Goal: Task Accomplishment & Management: Manage account settings

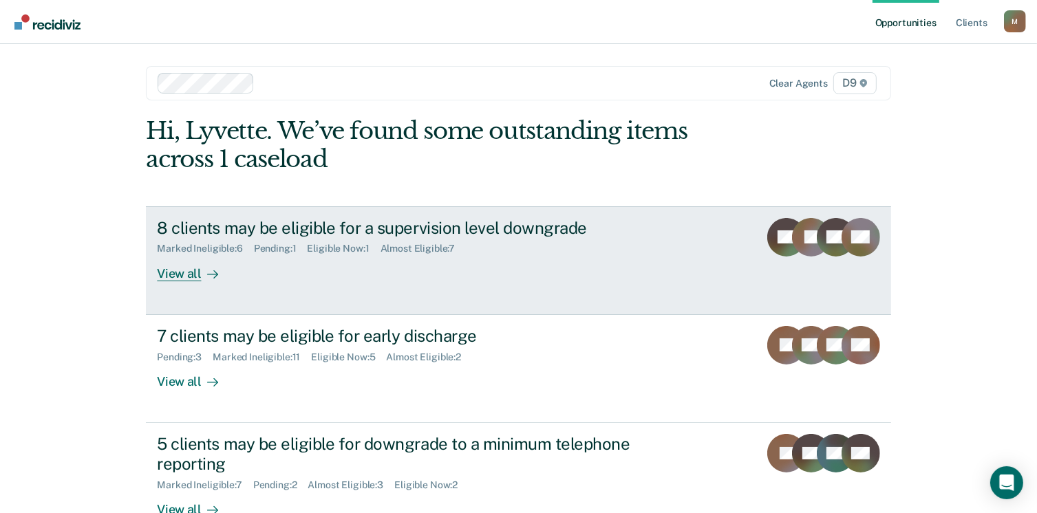
click at [173, 273] on div "View all" at bounding box center [195, 268] width 77 height 27
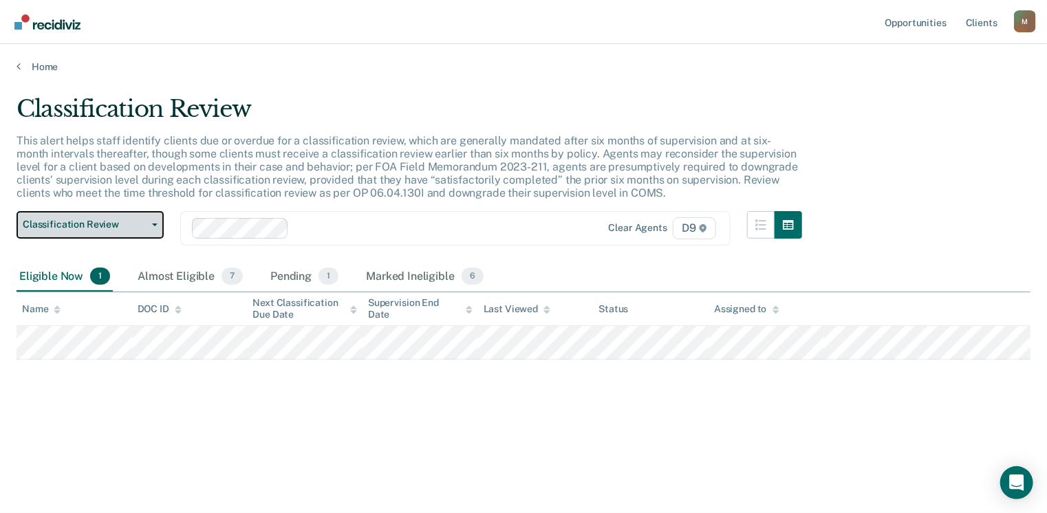
click at [156, 222] on button "Classification Review" at bounding box center [90, 225] width 147 height 28
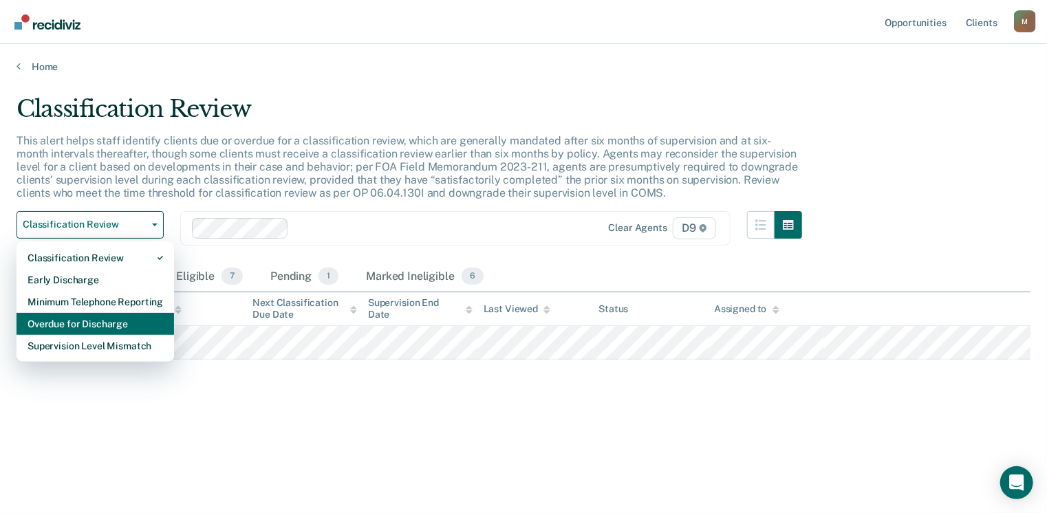
click at [138, 323] on div "Overdue for Discharge" at bounding box center [96, 324] width 136 height 22
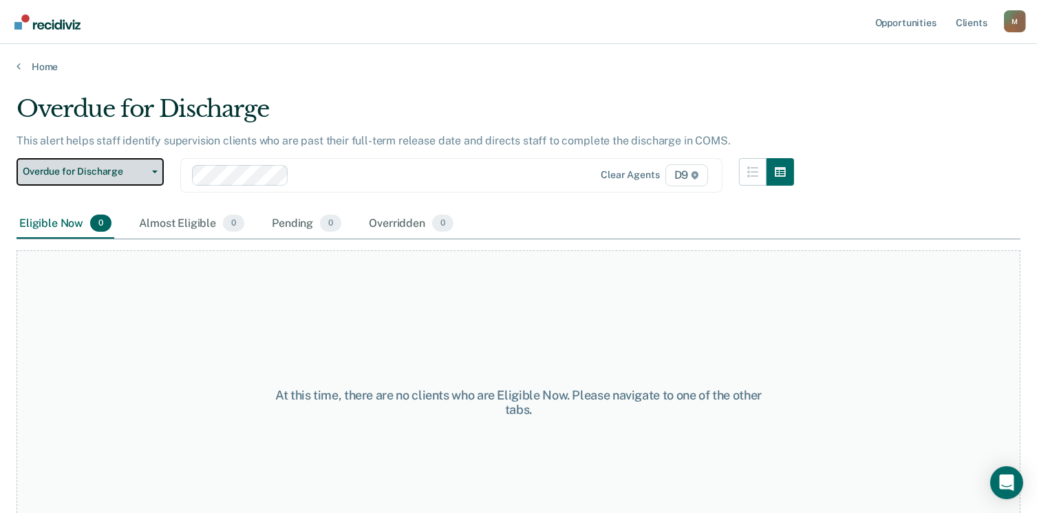
click at [156, 171] on icon "button" at bounding box center [155, 172] width 6 height 3
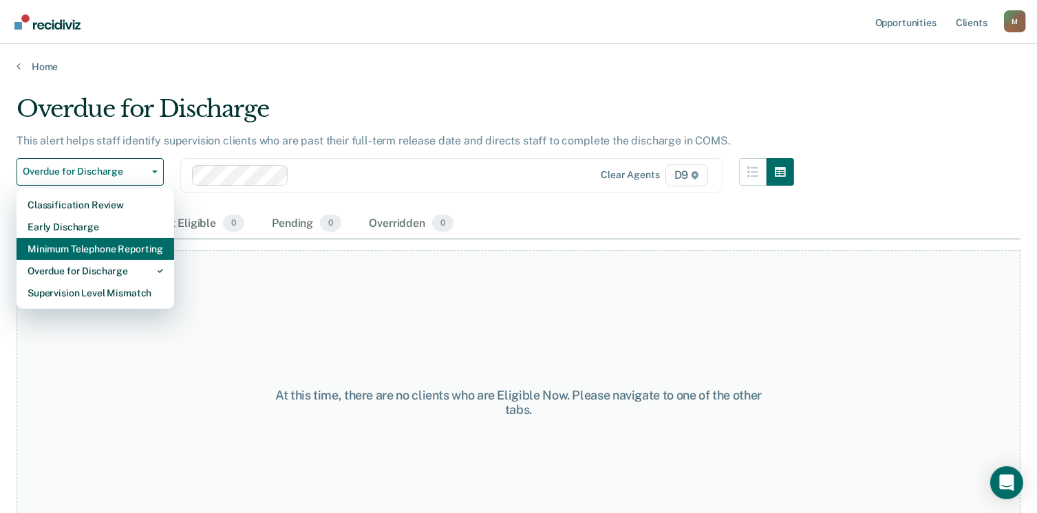
click at [100, 250] on div "Minimum Telephone Reporting" at bounding box center [96, 249] width 136 height 22
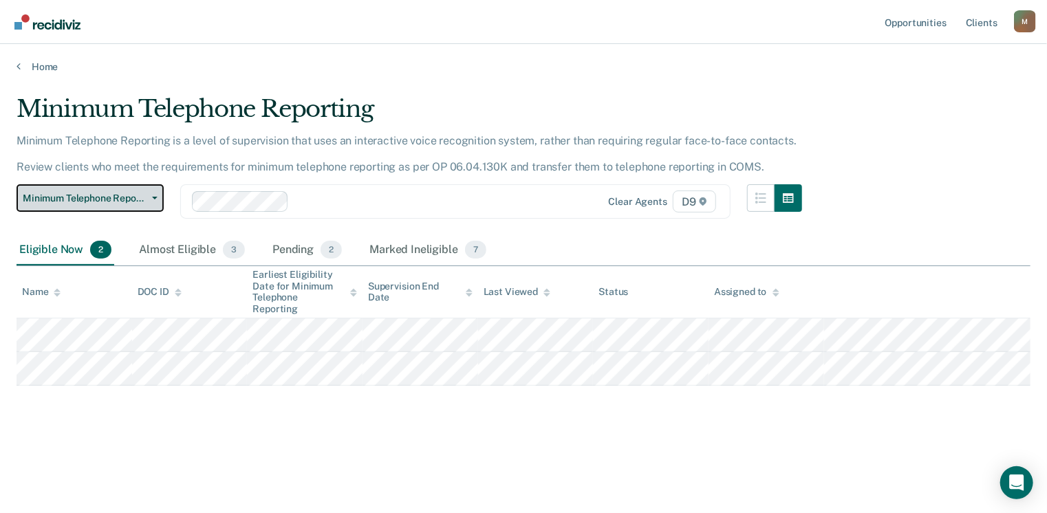
click at [157, 192] on button "Minimum Telephone Reporting" at bounding box center [90, 198] width 147 height 28
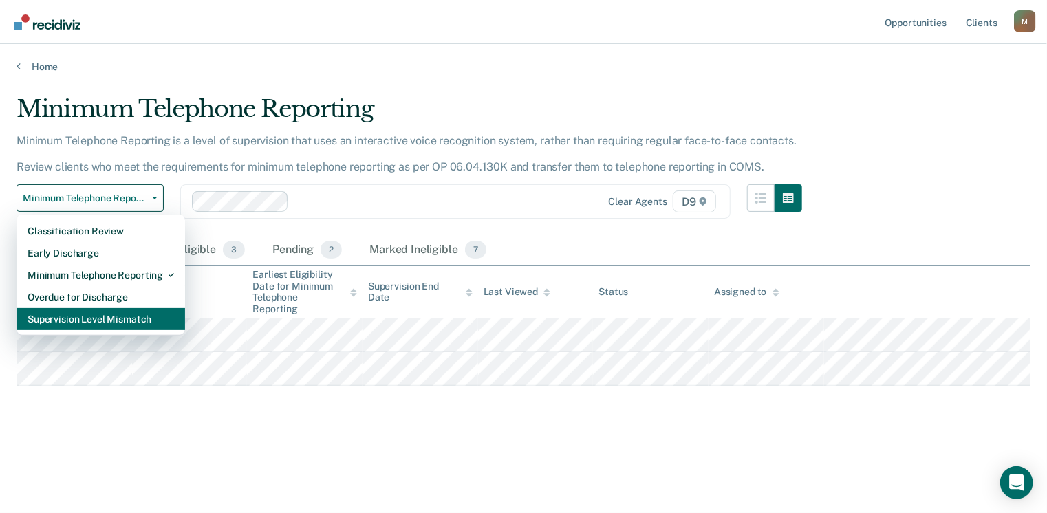
click at [115, 321] on div "Supervision Level Mismatch" at bounding box center [101, 319] width 147 height 22
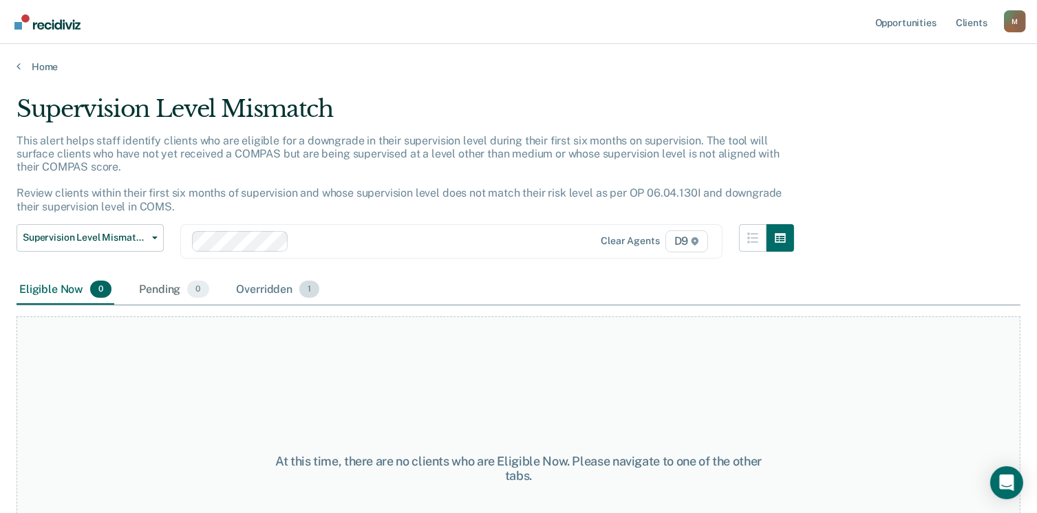
click at [310, 294] on span "1" at bounding box center [309, 290] width 20 height 18
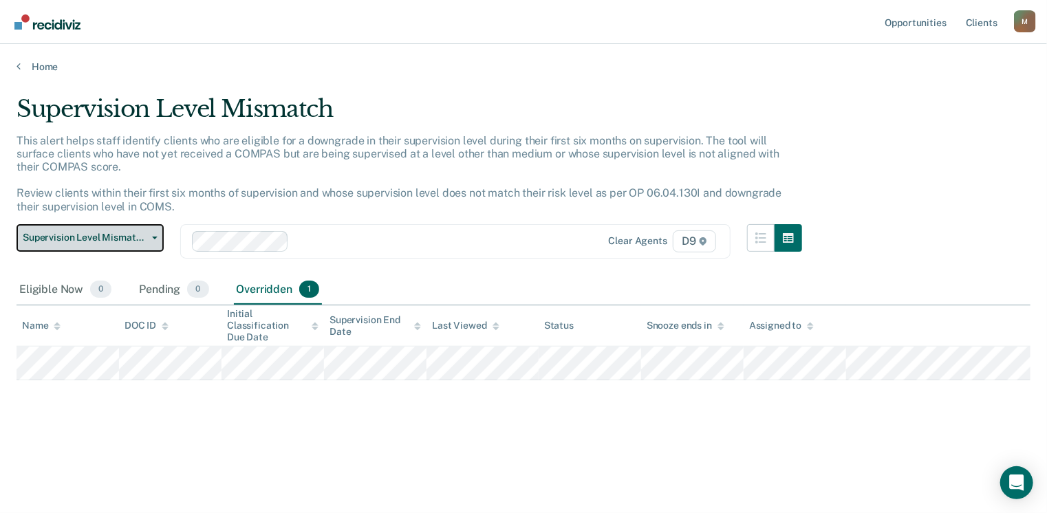
click at [94, 236] on span "Supervision Level Mismatch" at bounding box center [85, 238] width 124 height 12
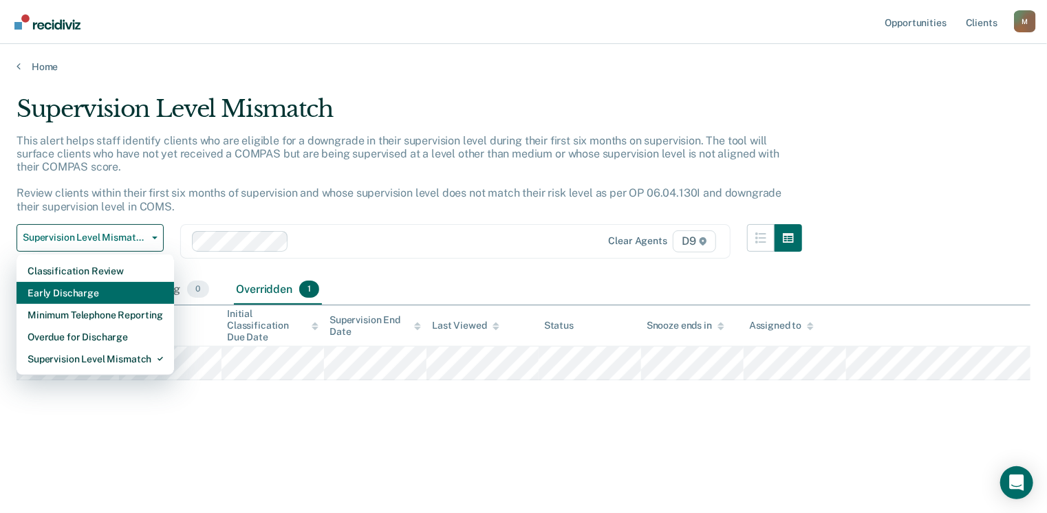
click at [94, 295] on div "Early Discharge" at bounding box center [96, 293] width 136 height 22
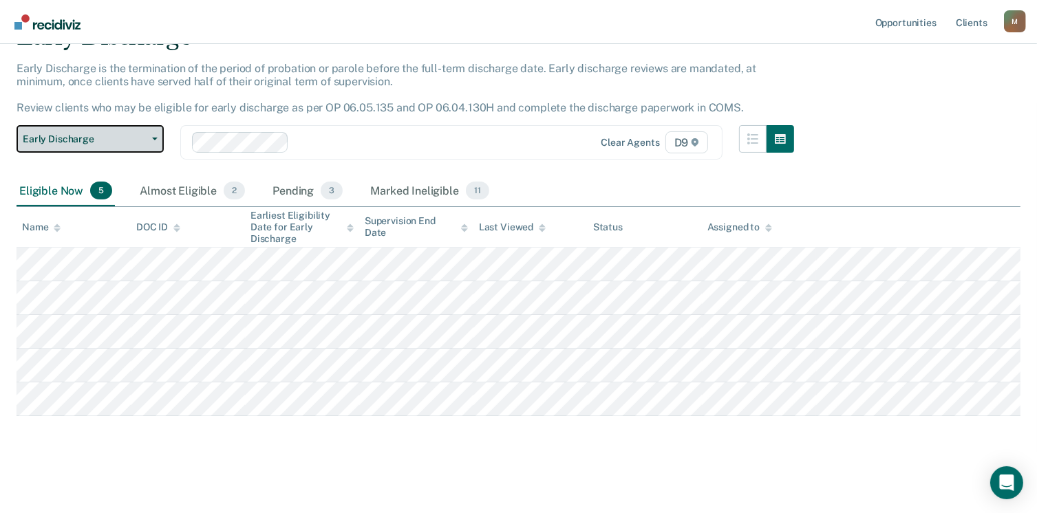
scroll to position [48, 0]
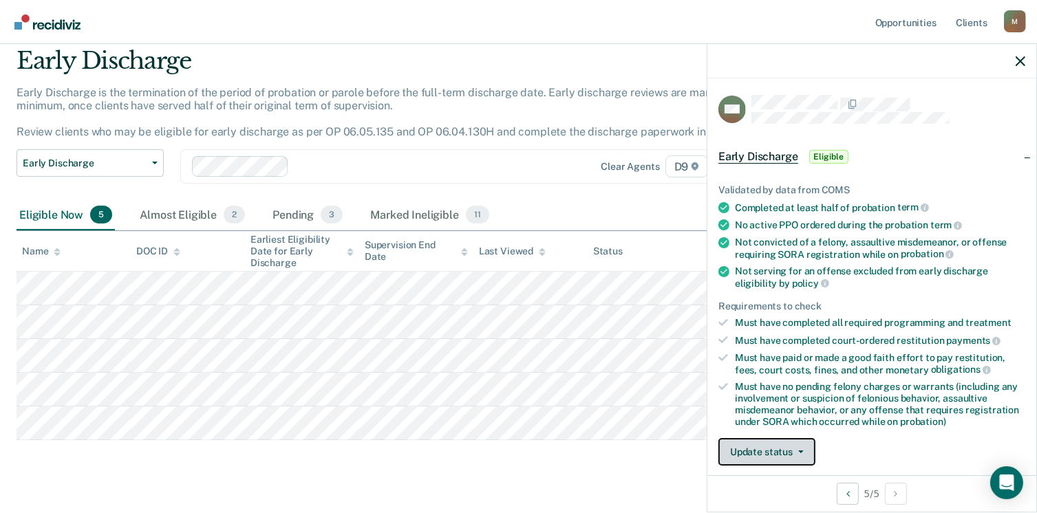
click at [774, 443] on button "Update status" at bounding box center [766, 452] width 97 height 28
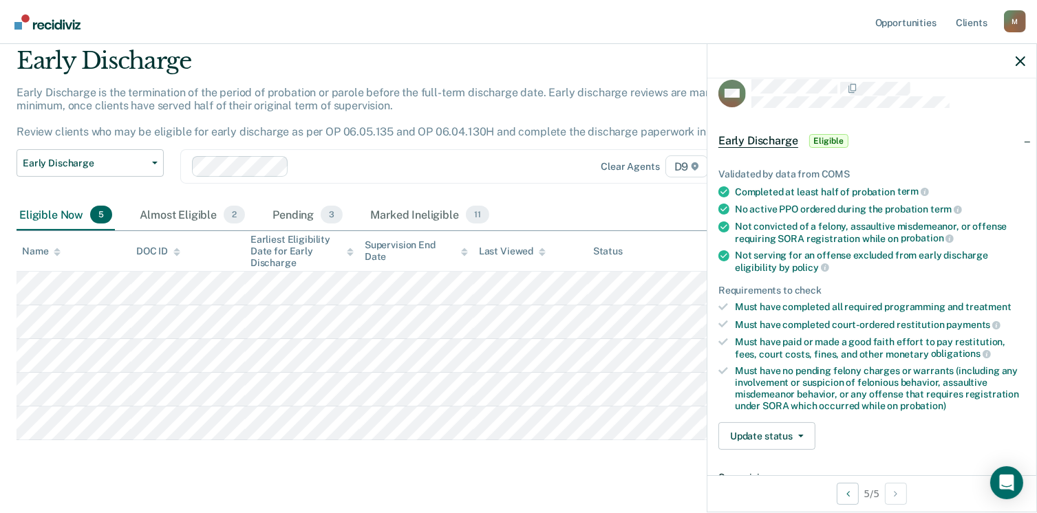
click at [837, 138] on span "Eligible" at bounding box center [828, 141] width 39 height 14
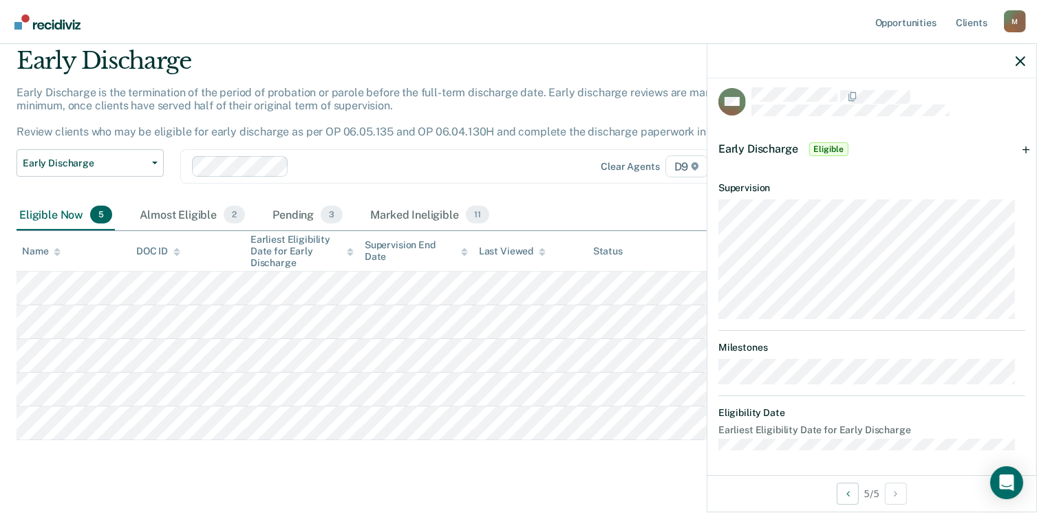
click at [828, 149] on span "Eligible" at bounding box center [828, 149] width 39 height 14
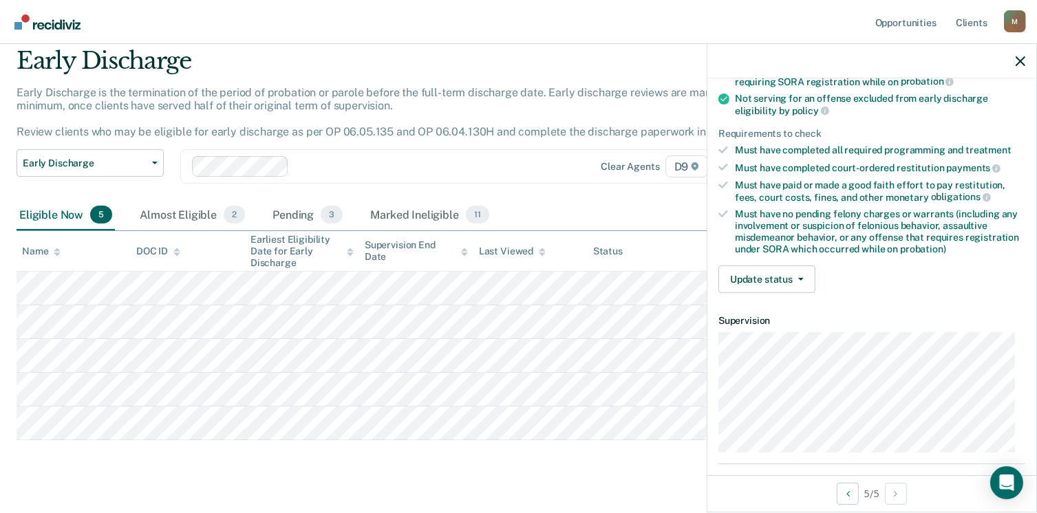
scroll to position [138, 0]
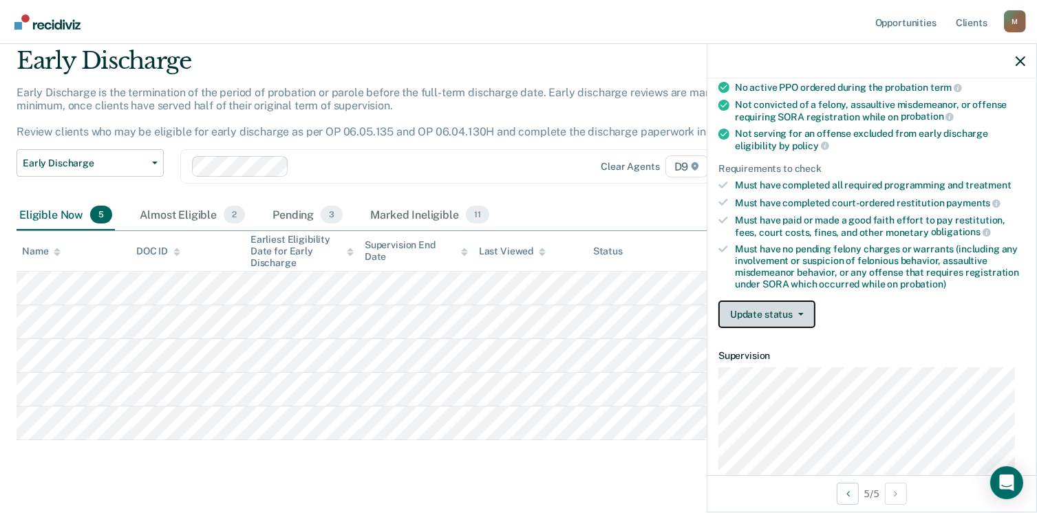
click at [750, 311] on button "Update status" at bounding box center [766, 315] width 97 height 28
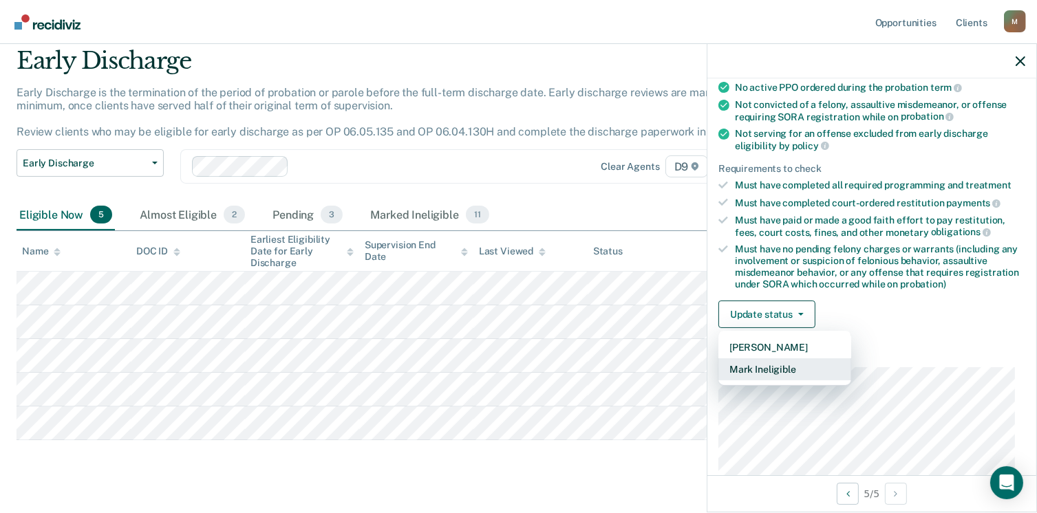
click at [761, 366] on button "Mark Ineligible" at bounding box center [784, 369] width 133 height 22
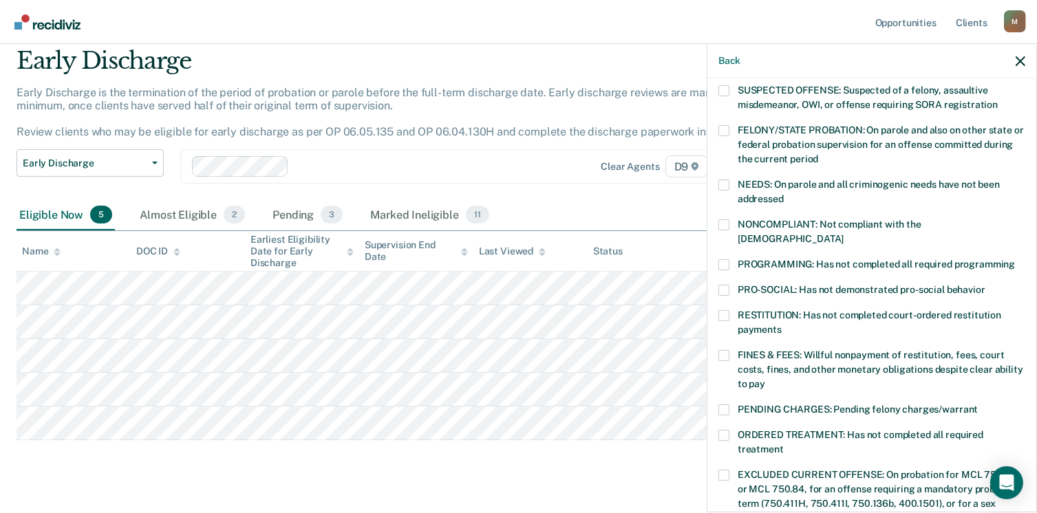
click at [720, 222] on span at bounding box center [723, 224] width 11 height 11
click at [843, 234] on input "NONCOMPLIANT: Not compliant with the [DEMOGRAPHIC_DATA]" at bounding box center [843, 234] width 0 height 0
click at [727, 386] on div "FINES & FEES: Willful nonpayment of restitution, fees, court costs, fines, and …" at bounding box center [871, 377] width 307 height 54
click at [729, 405] on span at bounding box center [723, 410] width 11 height 11
click at [978, 405] on input "PENDING CHARGES: Pending felony charges/warrant" at bounding box center [978, 405] width 0 height 0
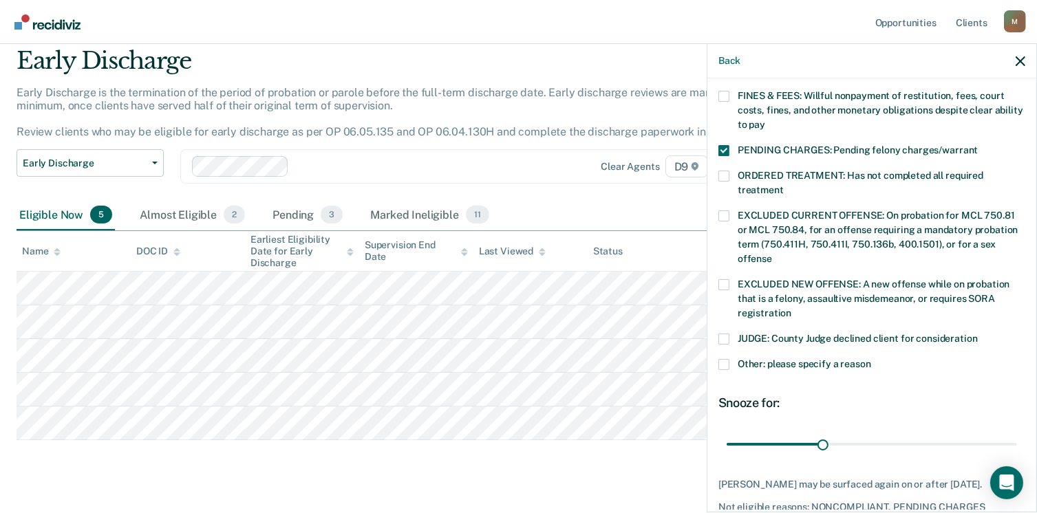
scroll to position [403, 0]
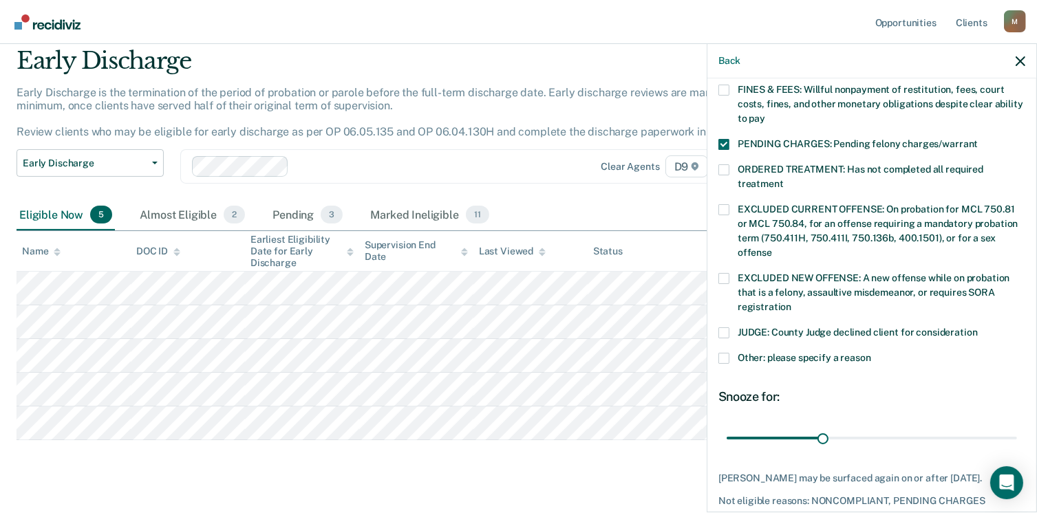
click at [729, 327] on span at bounding box center [723, 332] width 11 height 11
click at [978, 327] on input "JUDGE: County Judge declined client for consideration" at bounding box center [978, 327] width 0 height 0
click at [725, 353] on span at bounding box center [723, 358] width 11 height 11
click at [871, 353] on input "Other: please specify a reason" at bounding box center [871, 353] width 0 height 0
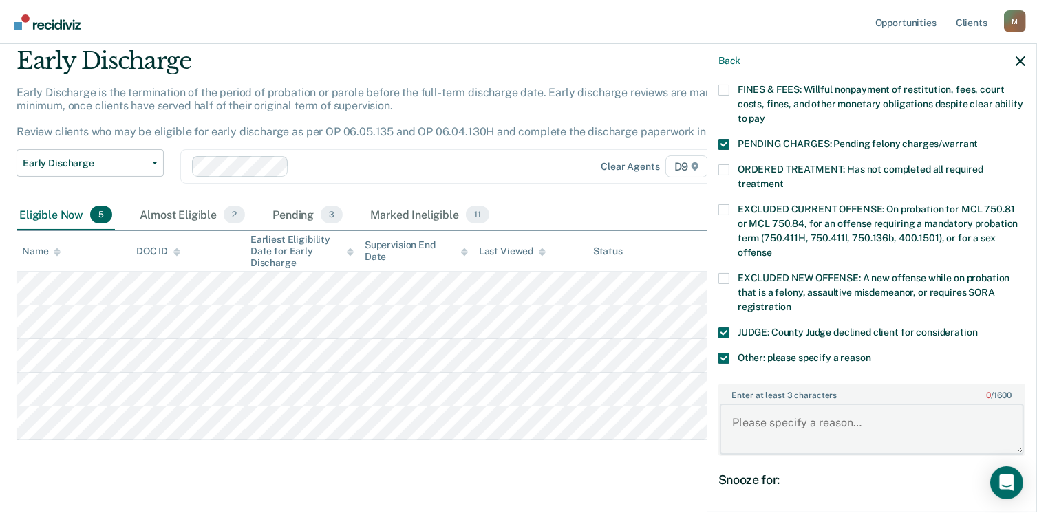
click at [729, 409] on textarea "Enter at least 3 characters 0 / 1600" at bounding box center [872, 429] width 304 height 51
click at [727, 410] on textarea "Enter at least 3 characters 0 / 1600" at bounding box center [872, 429] width 304 height 51
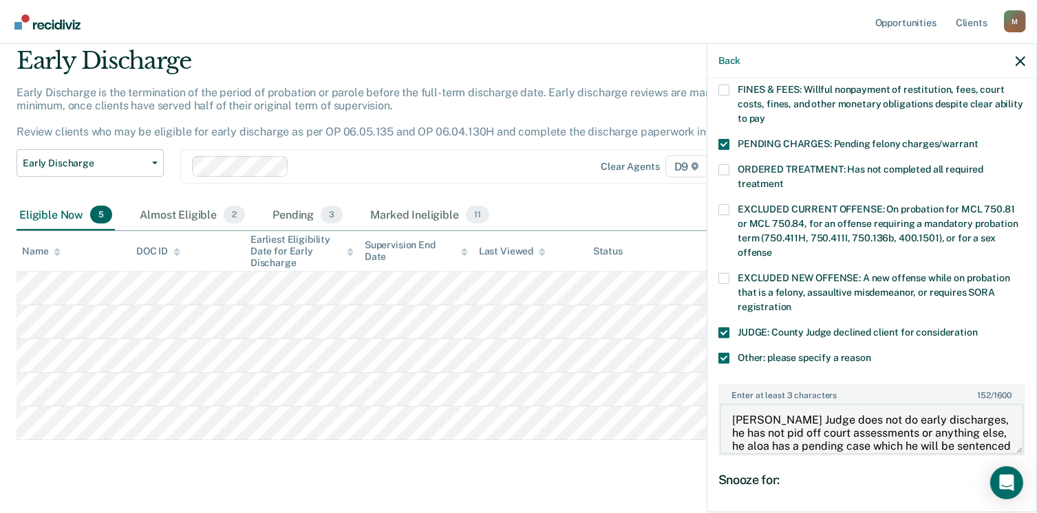
scroll to position [16, 0]
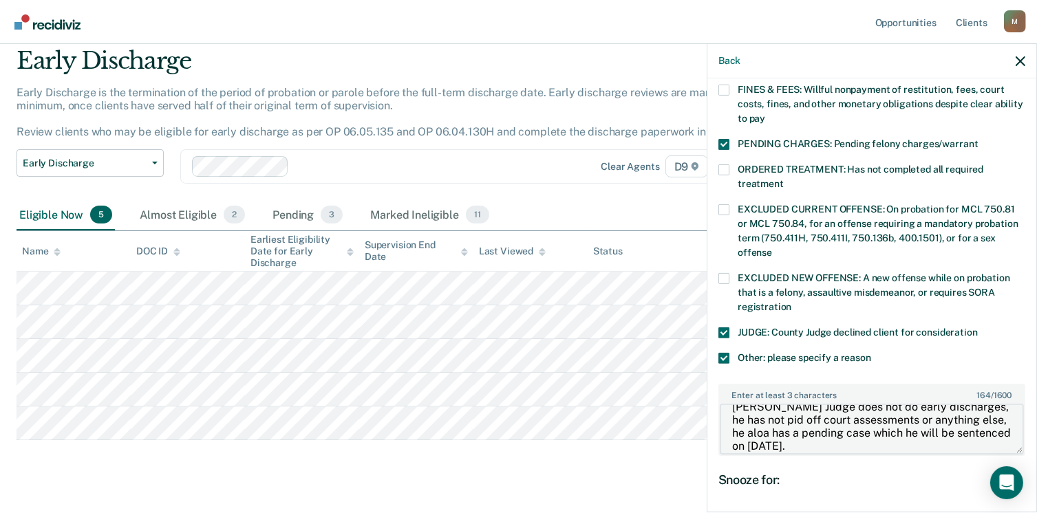
type textarea "[PERSON_NAME] Judge does not do early discharges, he has not pid off court asse…"
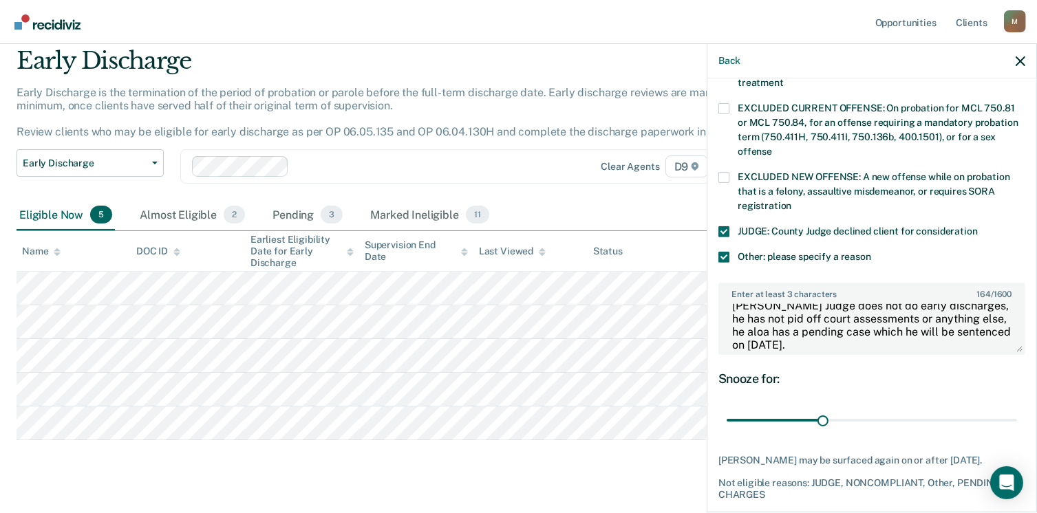
scroll to position [553, 0]
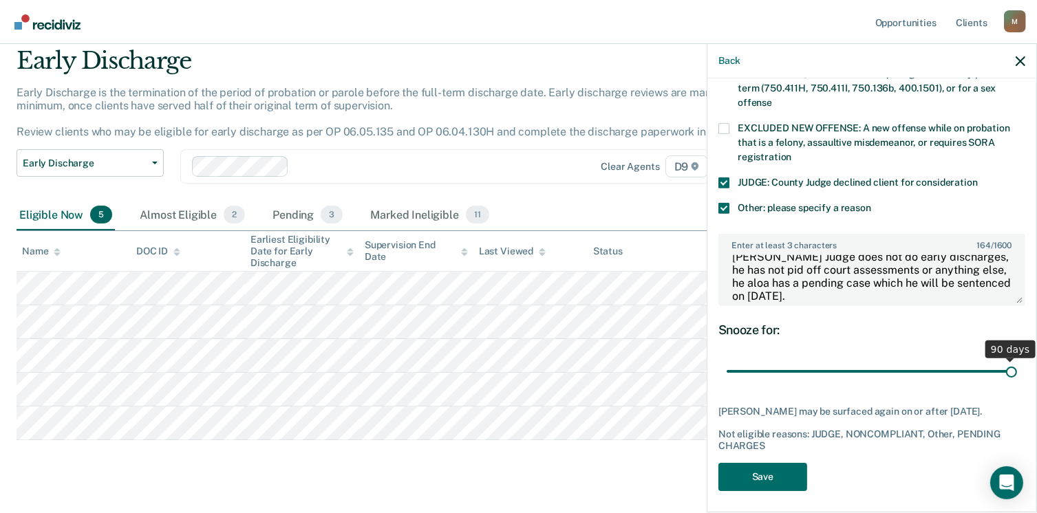
drag, startPoint x: 817, startPoint y: 354, endPoint x: 1051, endPoint y: 387, distance: 236.2
type input "90"
click at [1017, 384] on input "range" at bounding box center [872, 372] width 290 height 24
click at [762, 471] on button "Save" at bounding box center [762, 477] width 89 height 28
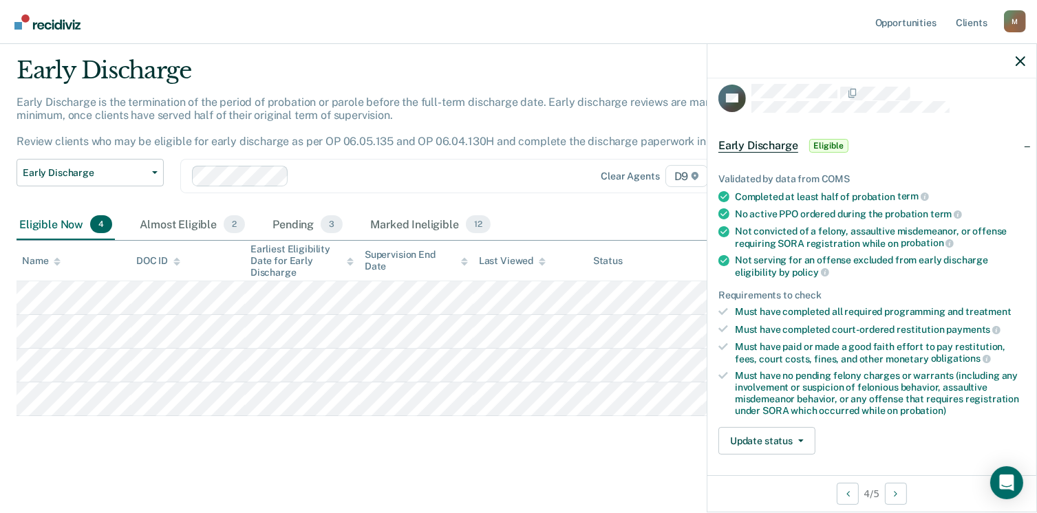
scroll to position [9, 0]
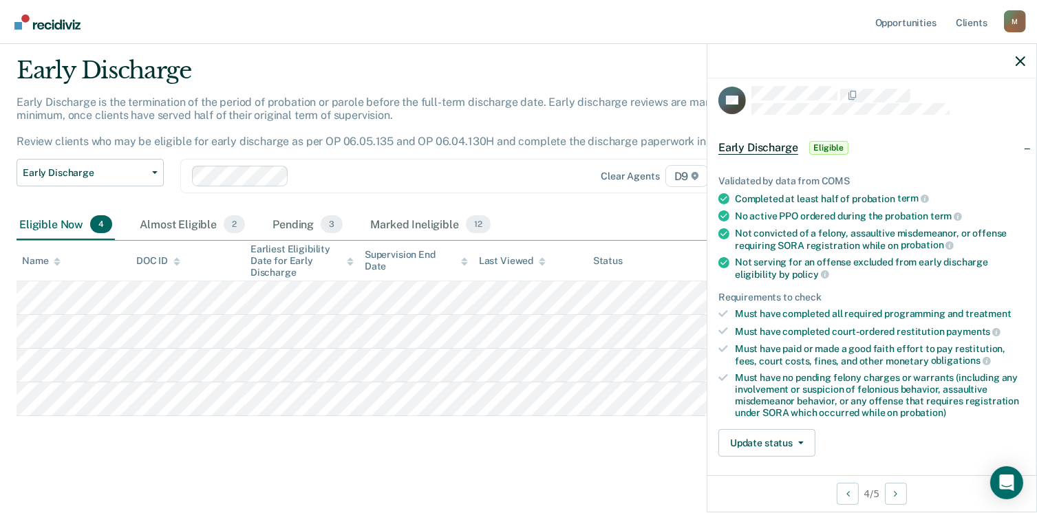
click at [833, 149] on span "Eligible" at bounding box center [828, 148] width 39 height 14
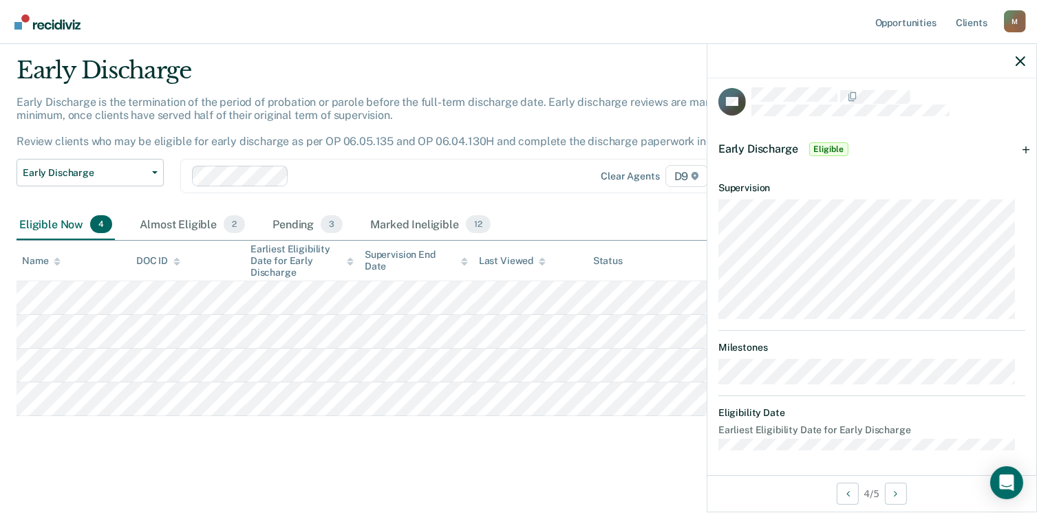
click at [828, 148] on span "Eligible" at bounding box center [828, 149] width 39 height 14
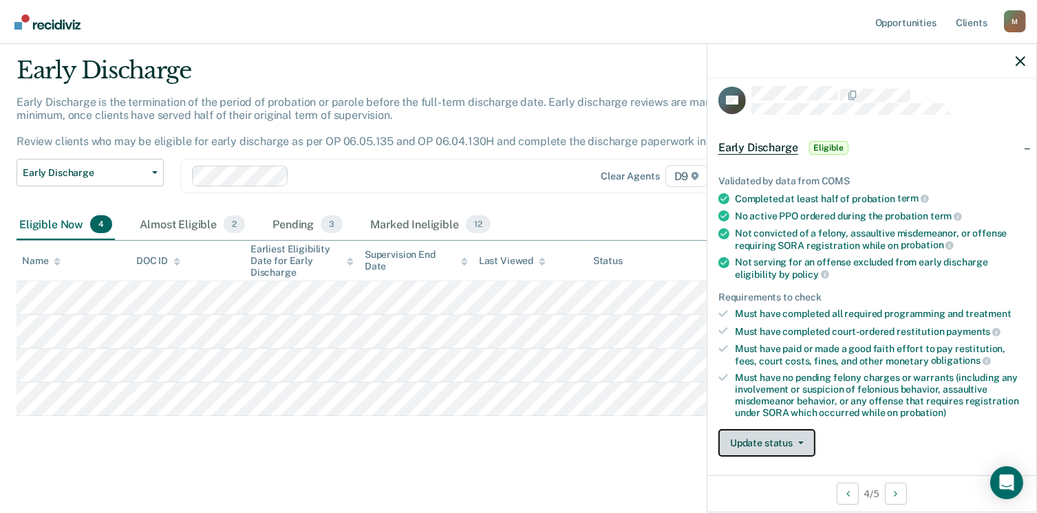
click at [771, 438] on button "Update status" at bounding box center [766, 443] width 97 height 28
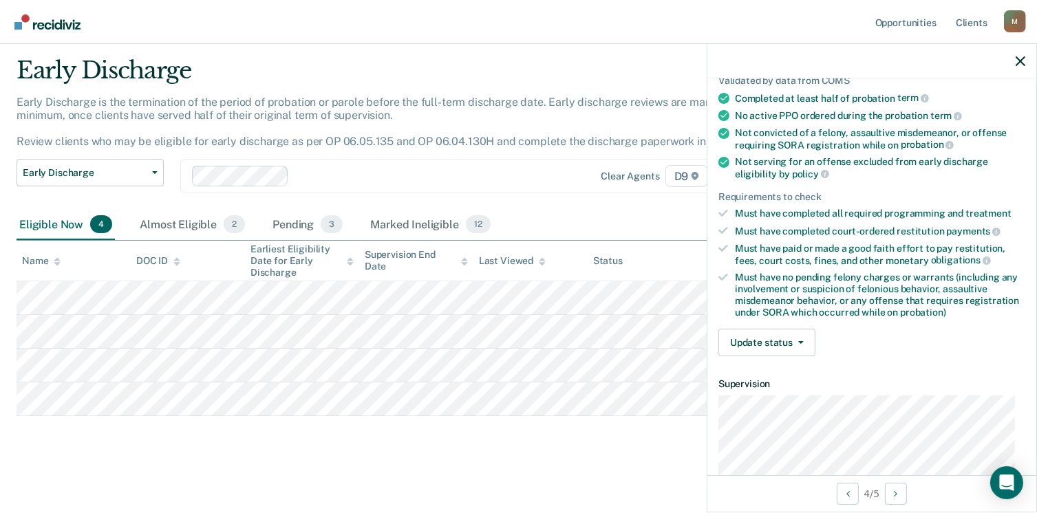
scroll to position [146, 0]
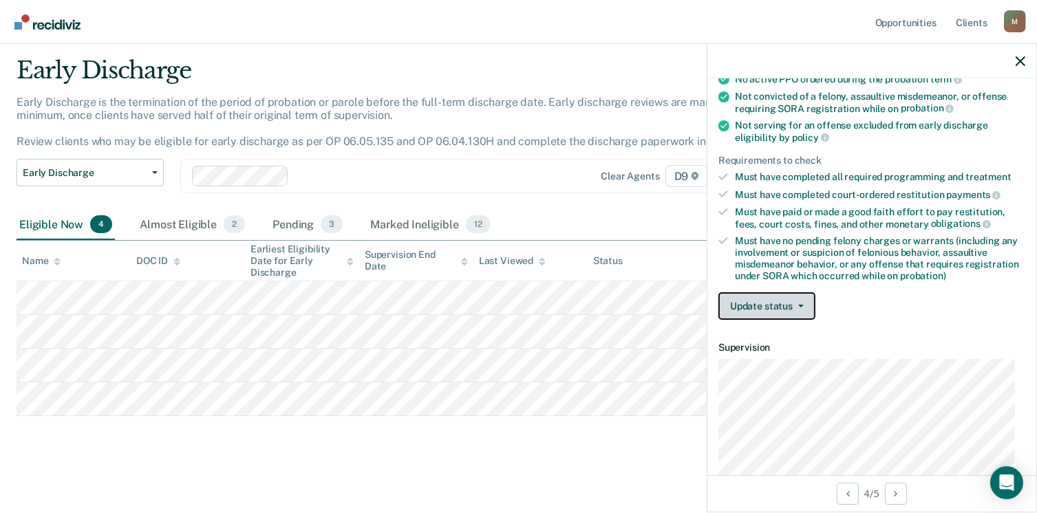
click at [765, 301] on button "Update status" at bounding box center [766, 306] width 97 height 28
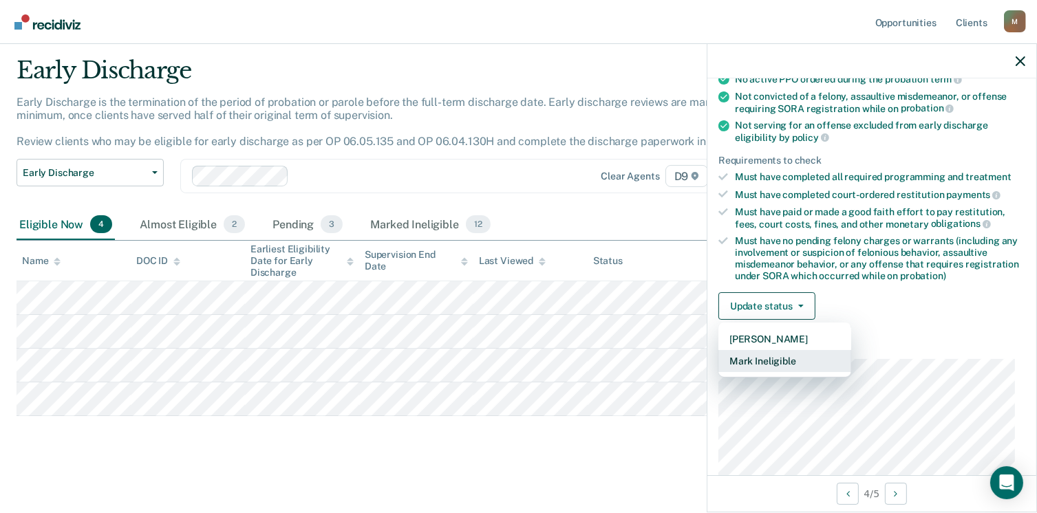
click at [768, 356] on button "Mark Ineligible" at bounding box center [784, 361] width 133 height 22
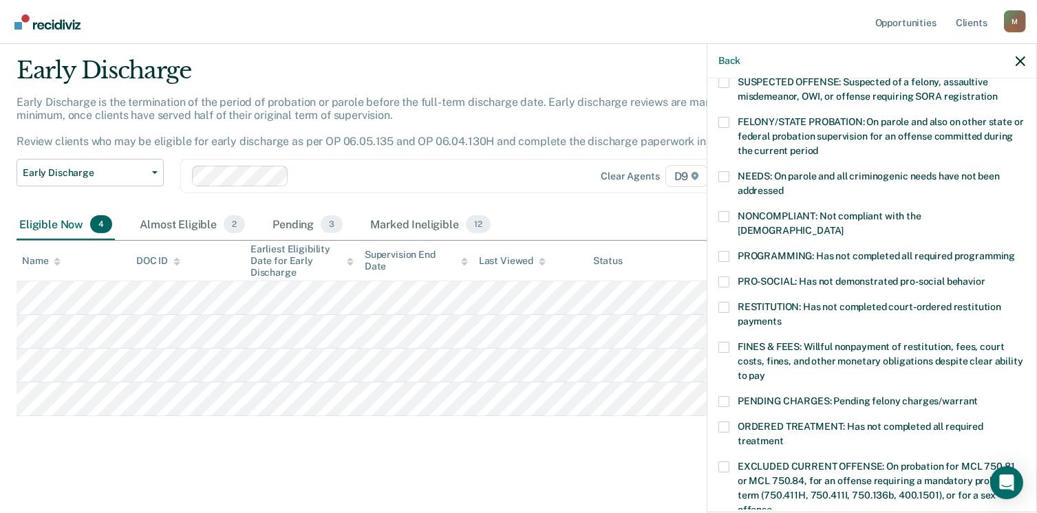
click at [727, 215] on span at bounding box center [723, 216] width 11 height 11
click at [843, 226] on input "NONCOMPLIANT: Not compliant with the [DEMOGRAPHIC_DATA]" at bounding box center [843, 226] width 0 height 0
click at [732, 342] on label "FINES & FEES: Willful nonpayment of restitution, fees, court costs, fines, and …" at bounding box center [871, 363] width 307 height 43
click at [765, 371] on input "FINES & FEES: Willful nonpayment of restitution, fees, court costs, fines, and …" at bounding box center [765, 371] width 0 height 0
click at [728, 342] on span at bounding box center [723, 347] width 11 height 11
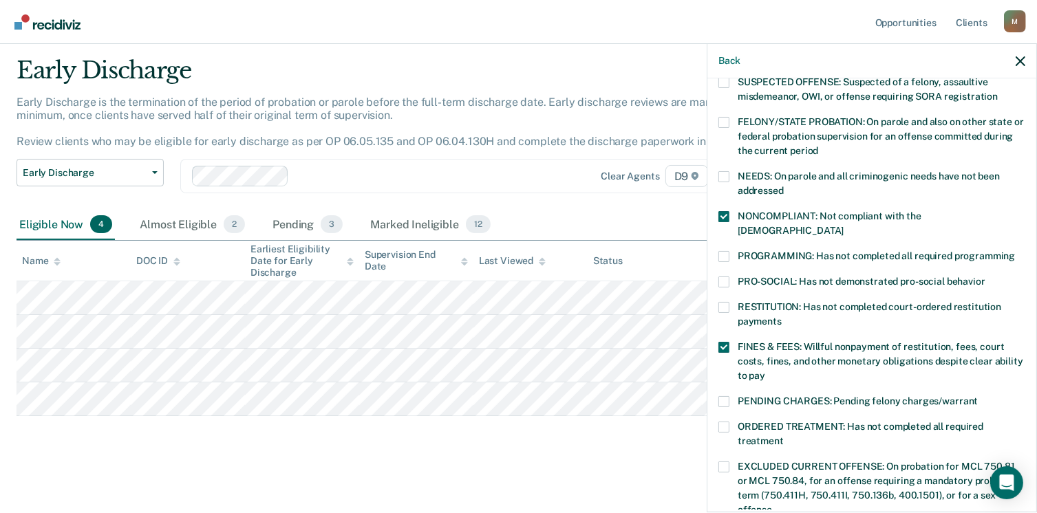
click at [765, 371] on input "FINES & FEES: Willful nonpayment of restitution, fees, court costs, fines, and …" at bounding box center [765, 371] width 0 height 0
click at [724, 396] on span at bounding box center [723, 401] width 11 height 11
click at [978, 396] on input "PENDING CHARGES: Pending felony charges/warrant" at bounding box center [978, 396] width 0 height 0
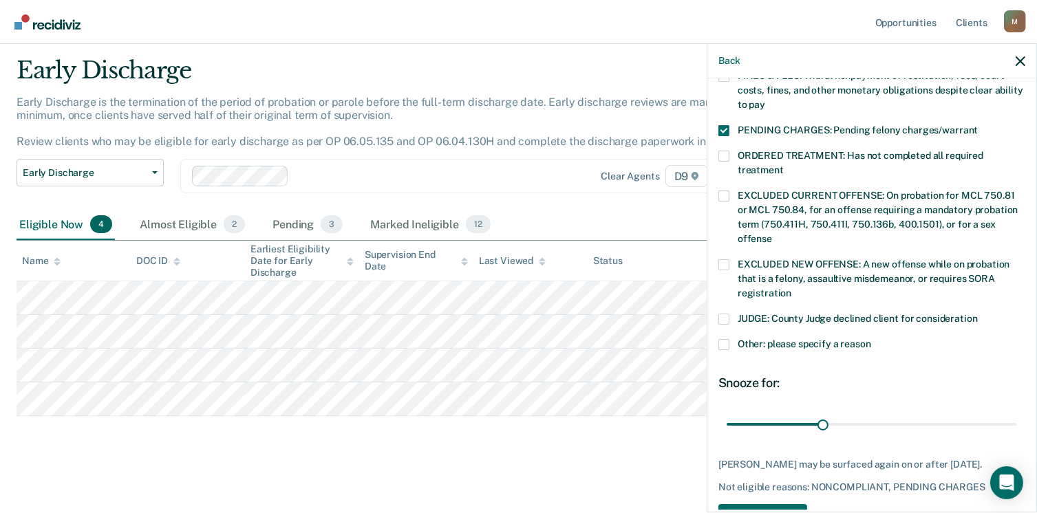
scroll to position [438, 0]
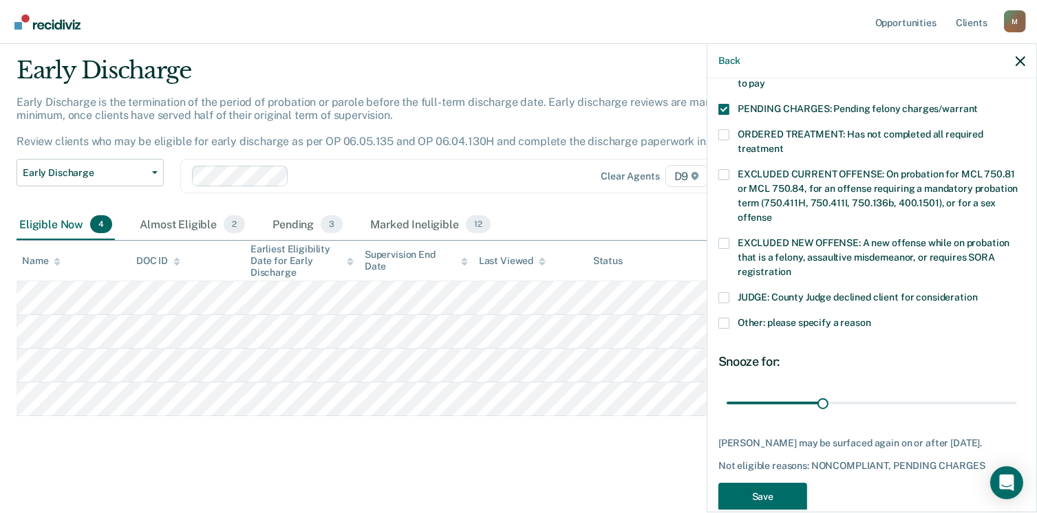
drag, startPoint x: 727, startPoint y: 279, endPoint x: 732, endPoint y: 290, distance: 12.3
click at [727, 292] on span at bounding box center [723, 297] width 11 height 11
click at [978, 292] on input "JUDGE: County Judge declined client for consideration" at bounding box center [978, 292] width 0 height 0
click at [729, 318] on span at bounding box center [723, 323] width 11 height 11
click at [871, 318] on input "Other: please specify a reason" at bounding box center [871, 318] width 0 height 0
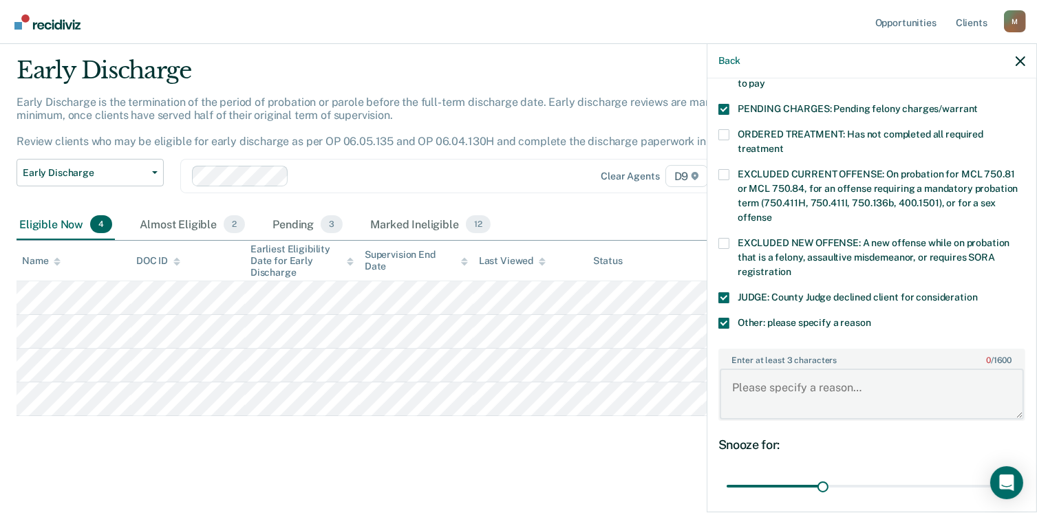
click at [742, 371] on textarea "Enter at least 3 characters 0 / 1600" at bounding box center [872, 394] width 304 height 51
click at [746, 369] on textarea "Enter at least 3 characters 0 / 1600" at bounding box center [872, 394] width 304 height 51
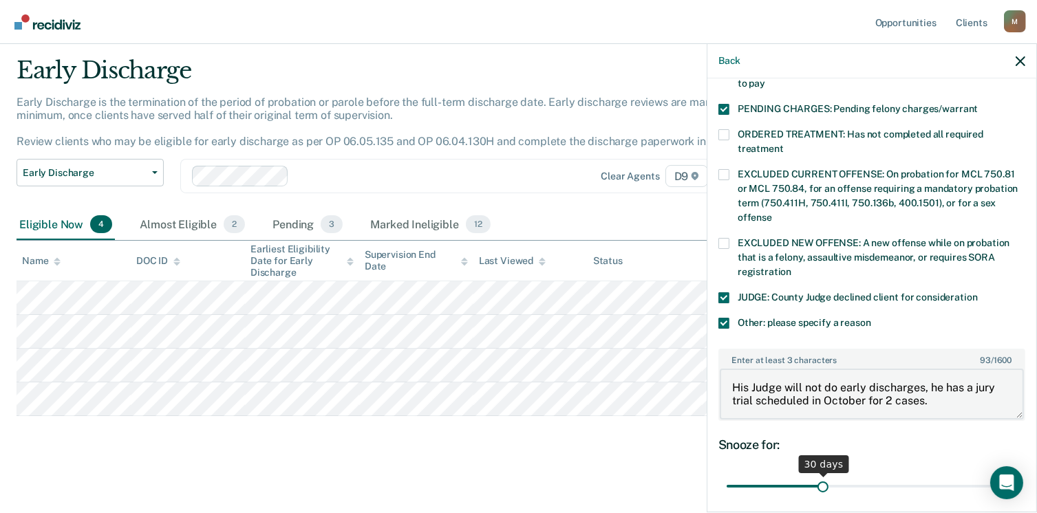
type textarea "His Judge will not do early discharges, he has a jury trial scheduled in Octobe…"
drag, startPoint x: 818, startPoint y: 467, endPoint x: 1051, endPoint y: 442, distance: 234.5
type input "90"
click at [1017, 475] on input "range" at bounding box center [872, 487] width 290 height 24
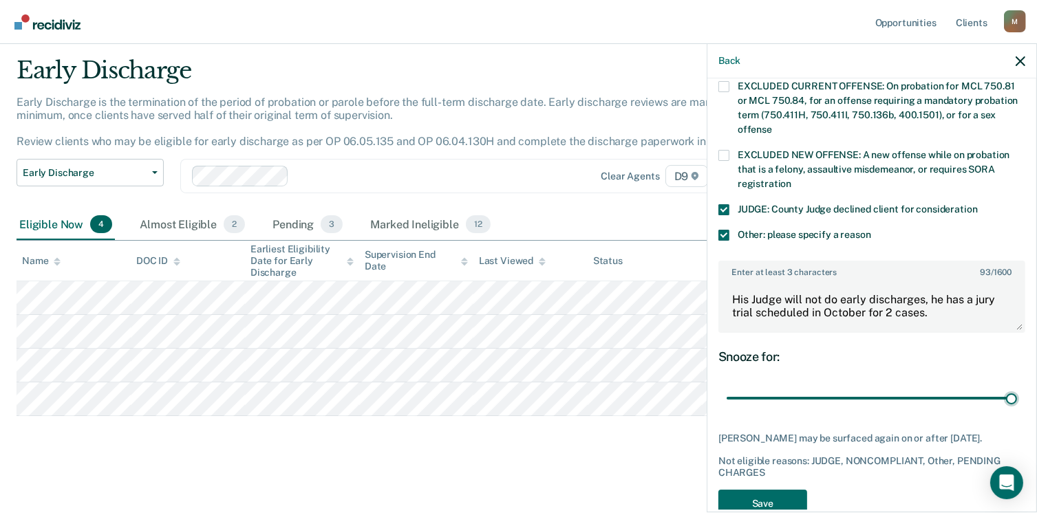
scroll to position [541, 0]
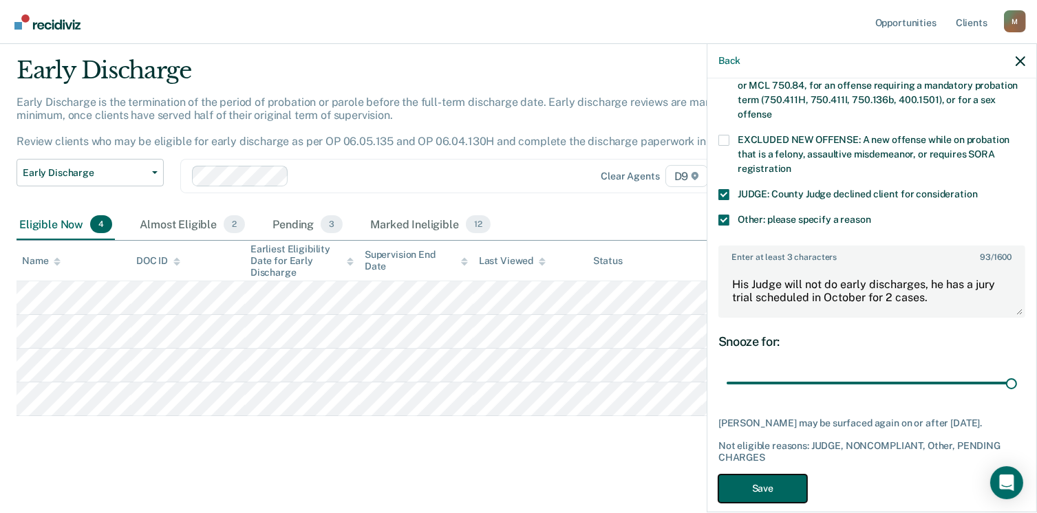
click at [750, 475] on button "Save" at bounding box center [762, 489] width 89 height 28
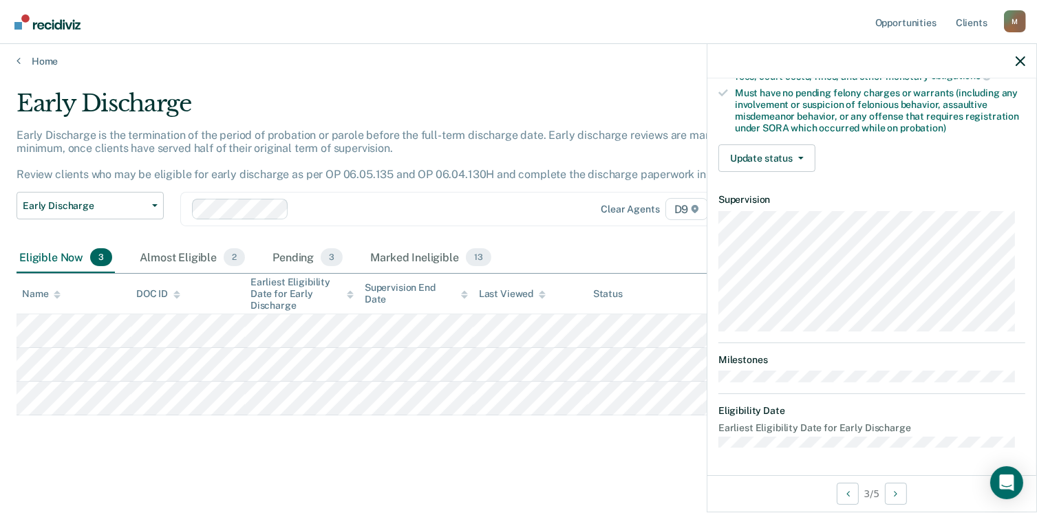
scroll to position [289, 0]
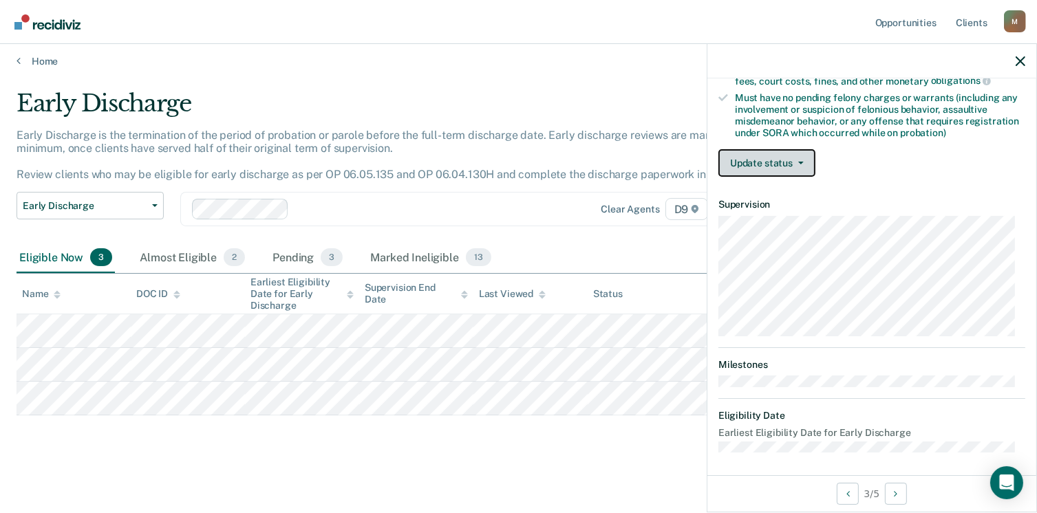
click at [781, 151] on button "Update status" at bounding box center [766, 163] width 97 height 28
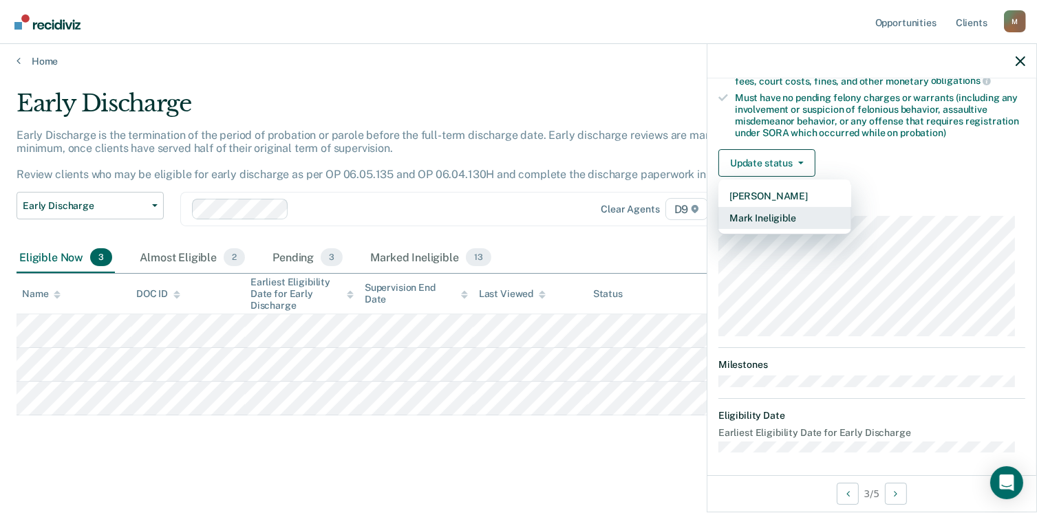
click at [773, 213] on button "Mark Ineligible" at bounding box center [784, 218] width 133 height 22
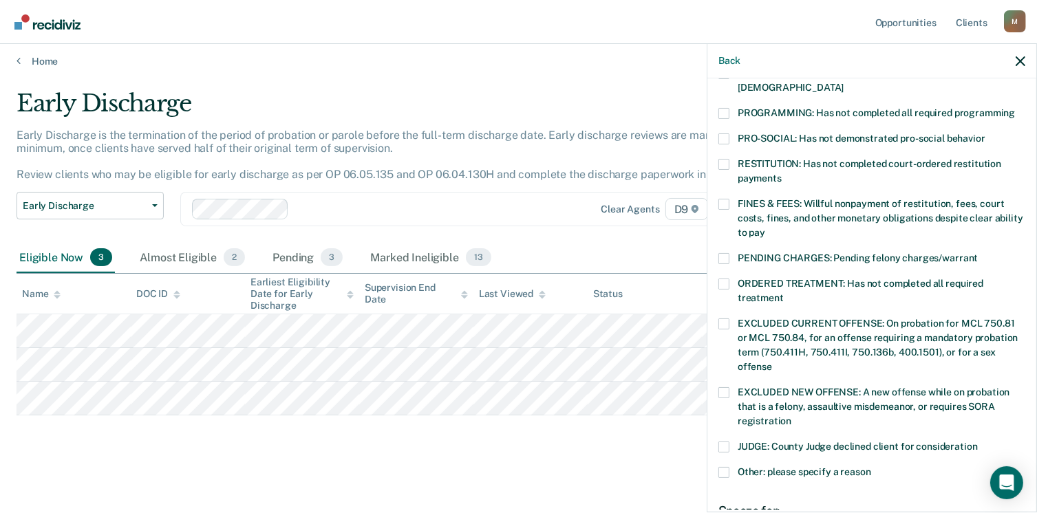
click at [724, 442] on span at bounding box center [723, 447] width 11 height 11
click at [978, 442] on input "JUDGE: County Judge declined client for consideration" at bounding box center [978, 442] width 0 height 0
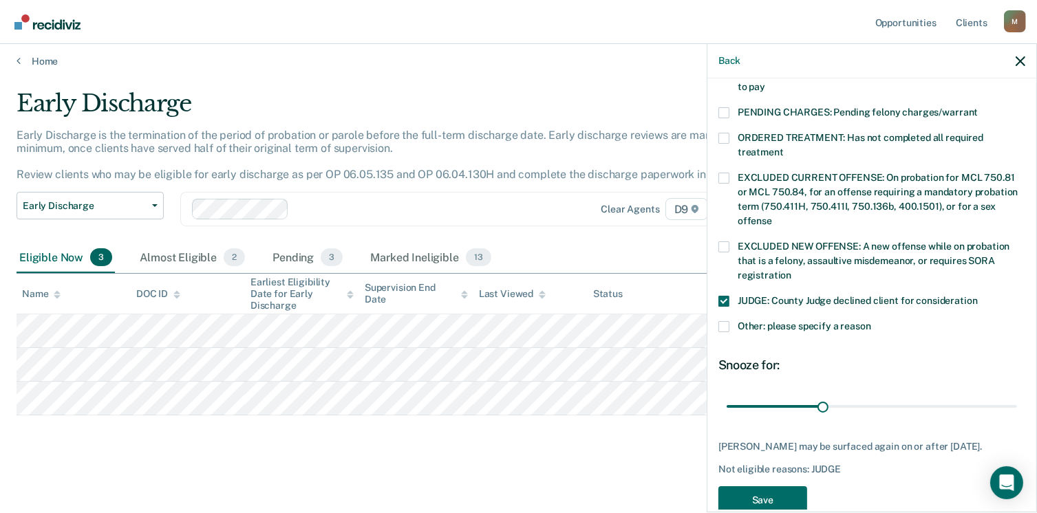
scroll to position [448, 0]
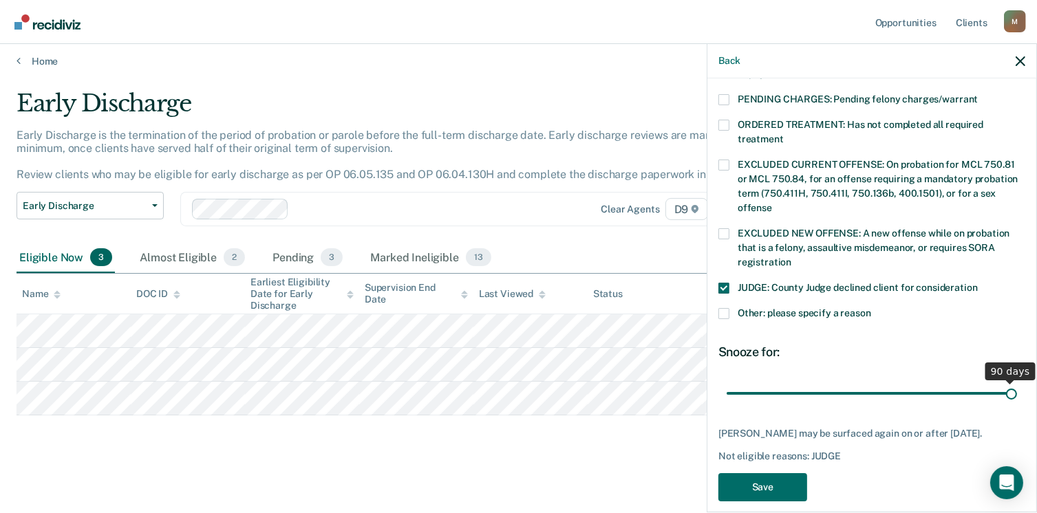
drag, startPoint x: 821, startPoint y: 374, endPoint x: 1051, endPoint y: 383, distance: 229.9
type input "90"
click at [1017, 383] on input "range" at bounding box center [872, 394] width 290 height 24
click at [753, 482] on button "Save" at bounding box center [762, 487] width 89 height 28
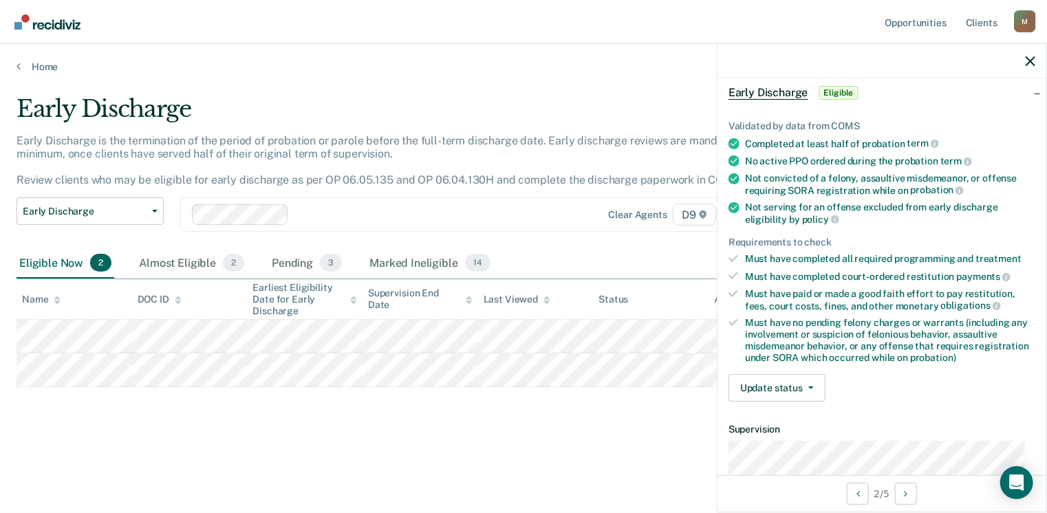
scroll to position [0, 0]
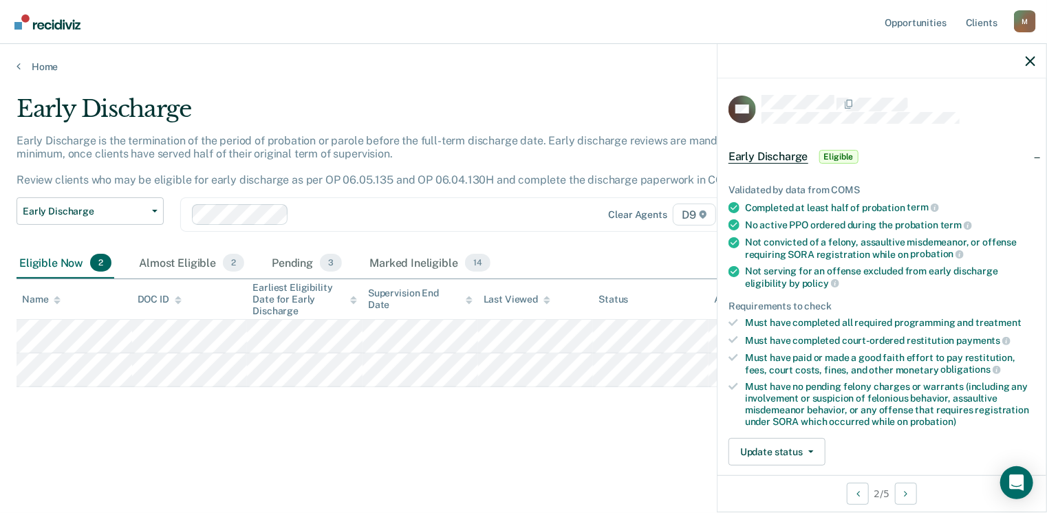
click at [826, 152] on span "Eligible" at bounding box center [838, 157] width 39 height 14
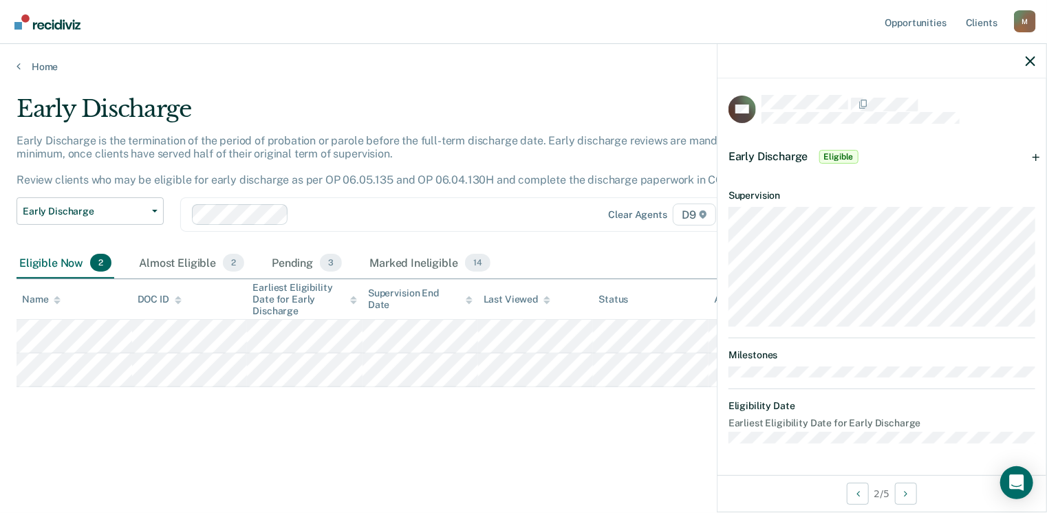
click at [831, 152] on span "Eligible" at bounding box center [838, 157] width 39 height 14
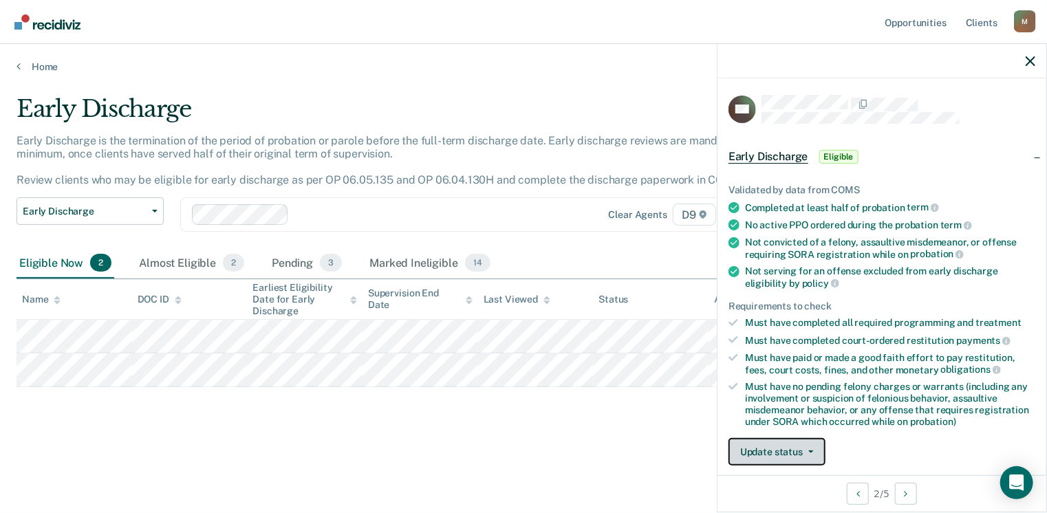
click at [780, 443] on button "Update status" at bounding box center [777, 452] width 97 height 28
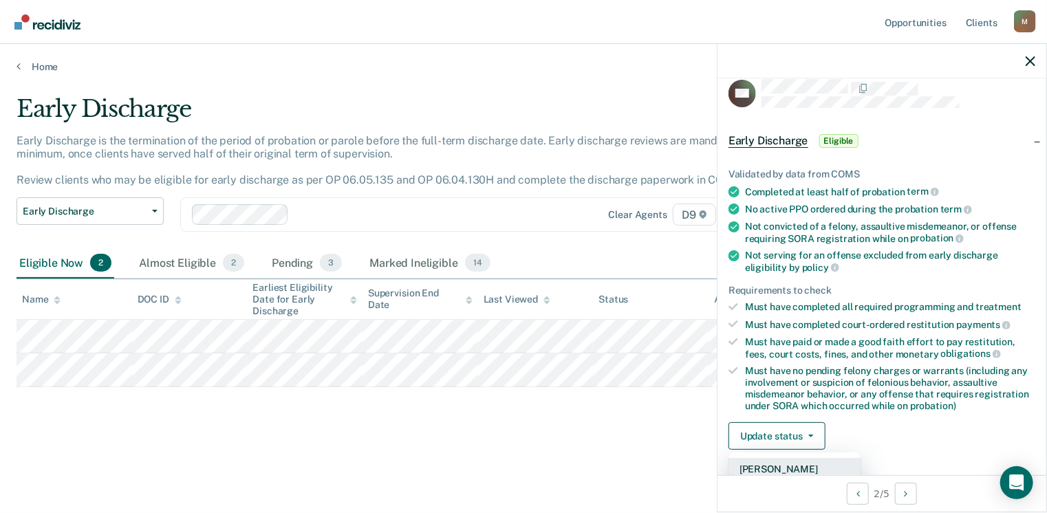
click at [795, 464] on button "[PERSON_NAME]" at bounding box center [795, 469] width 133 height 22
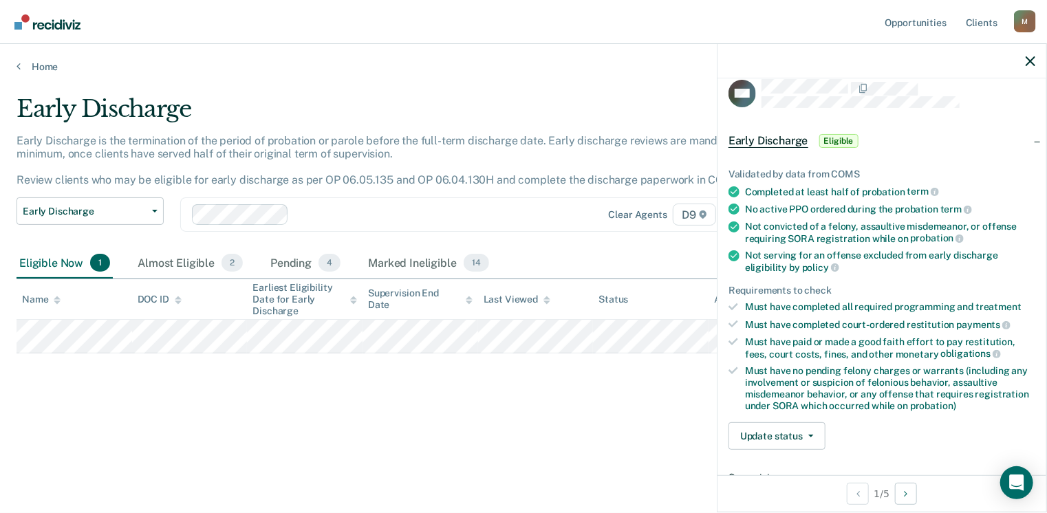
click at [837, 136] on span "Eligible" at bounding box center [838, 141] width 39 height 14
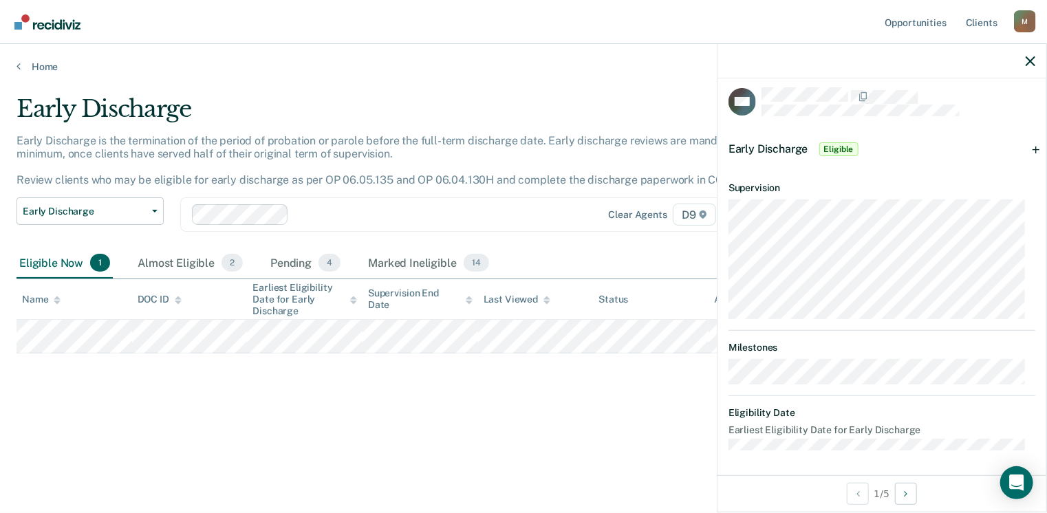
click at [839, 147] on span "Eligible" at bounding box center [838, 149] width 39 height 14
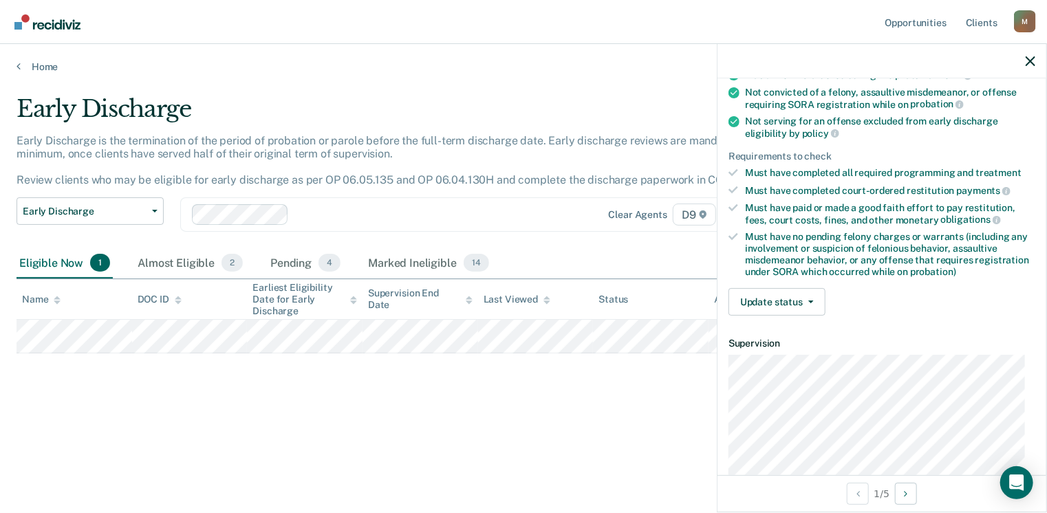
scroll to position [164, 0]
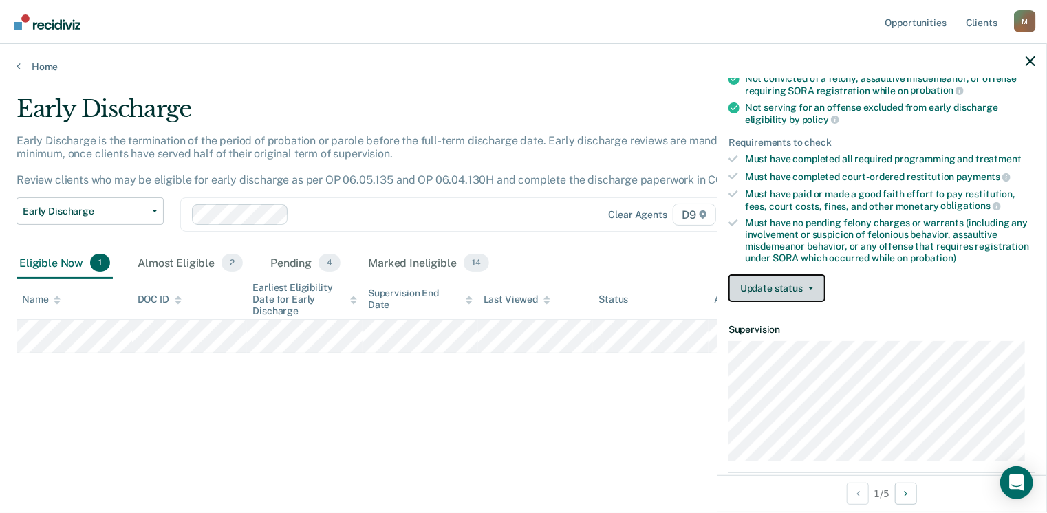
click at [777, 280] on button "Update status" at bounding box center [777, 289] width 97 height 28
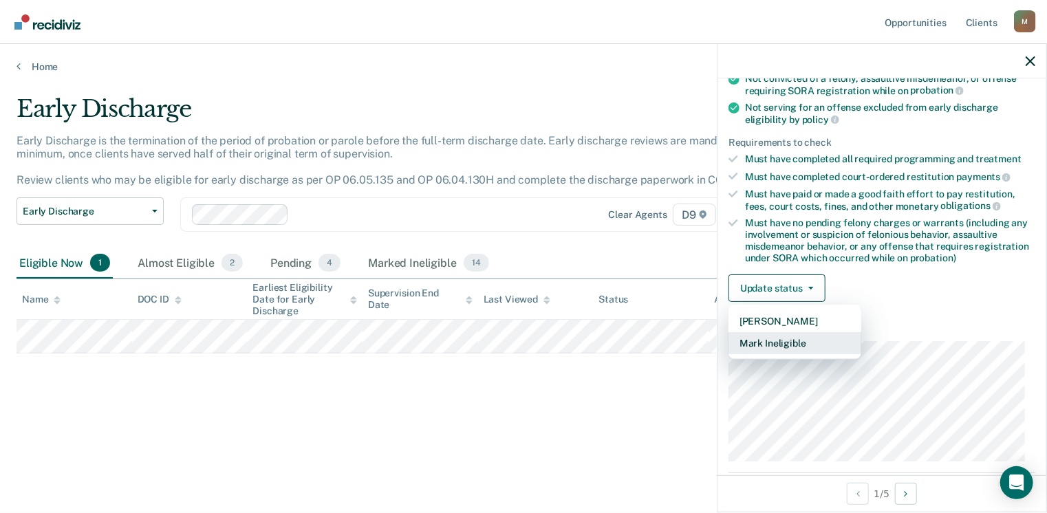
click at [779, 336] on button "Mark Ineligible" at bounding box center [795, 343] width 133 height 22
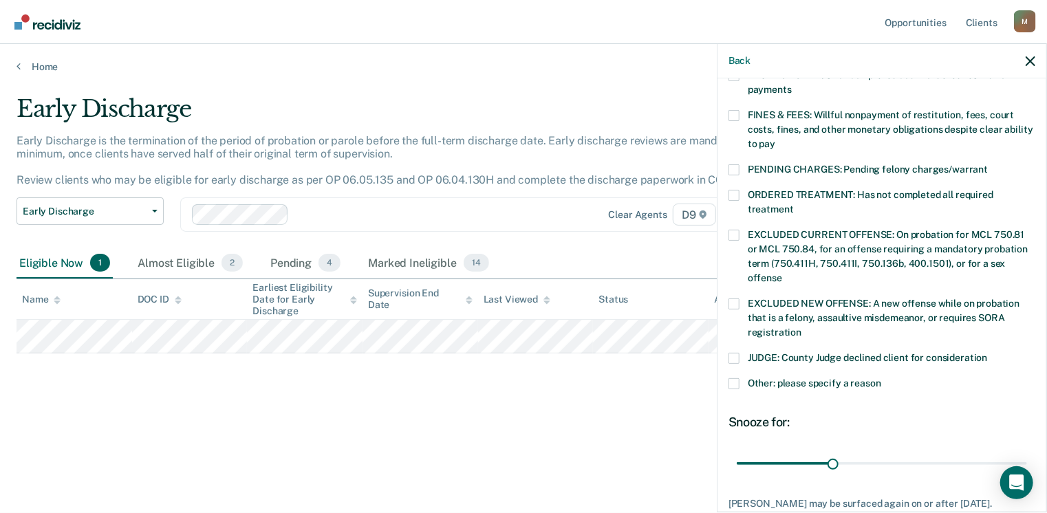
scroll to position [379, 0]
click at [735, 352] on span at bounding box center [734, 357] width 11 height 11
click at [988, 352] on input "JUDGE: County Judge declined client for consideration" at bounding box center [988, 352] width 0 height 0
click at [738, 377] on span at bounding box center [734, 382] width 11 height 11
click at [881, 377] on input "Other: please specify a reason" at bounding box center [881, 377] width 0 height 0
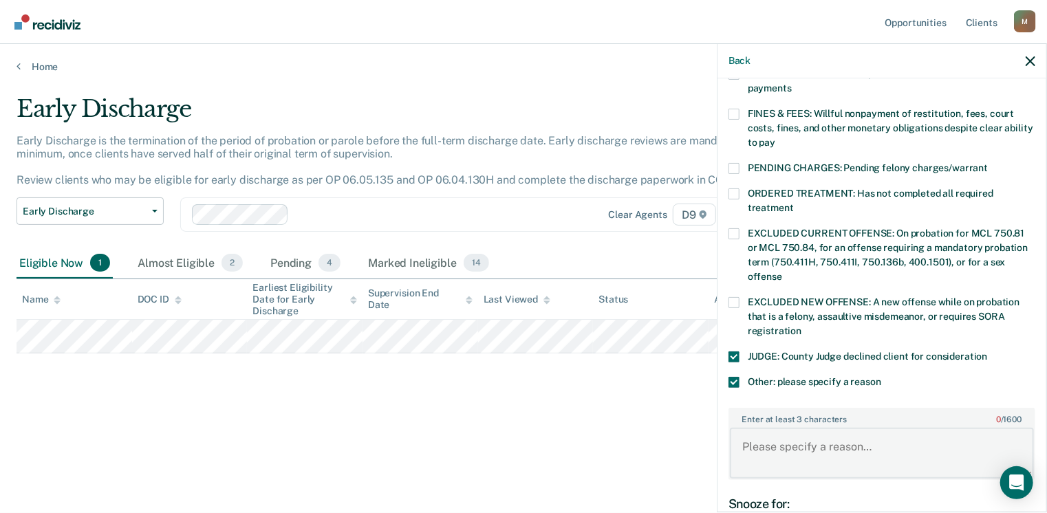
click at [784, 430] on textarea "Enter at least 3 characters 0 / 1600" at bounding box center [882, 453] width 304 height 51
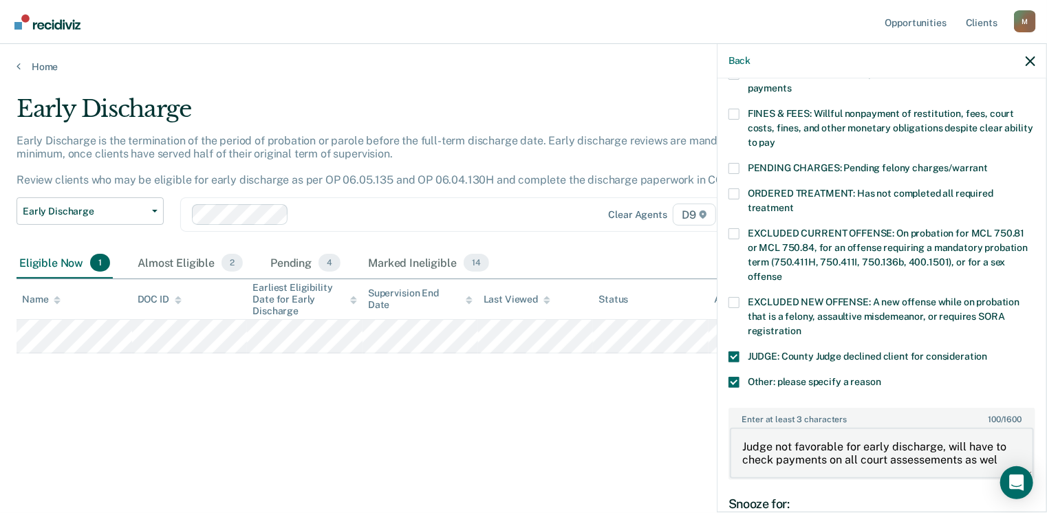
scroll to position [3, 0]
type textarea "Judge not favorable for early discharge, will have to check payments on all cou…"
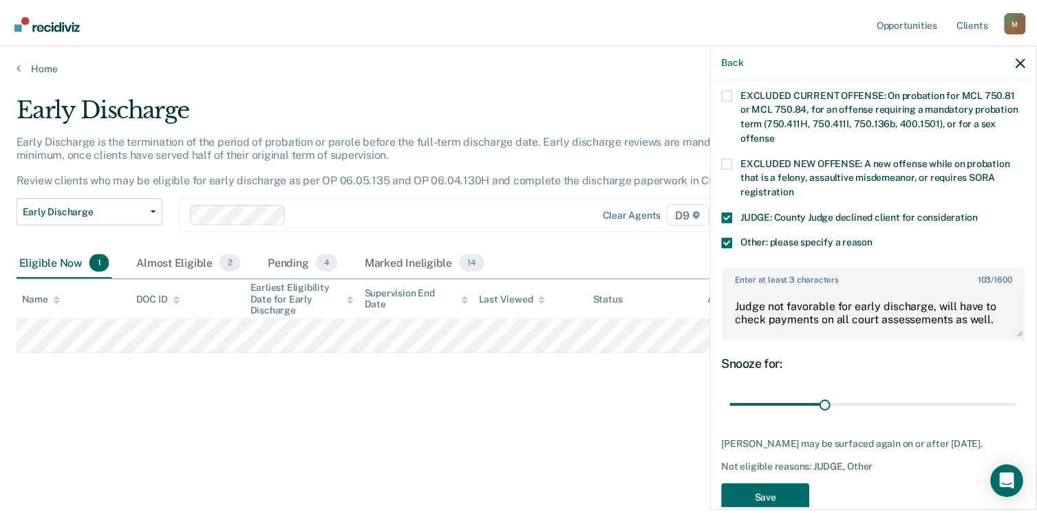
scroll to position [530, 0]
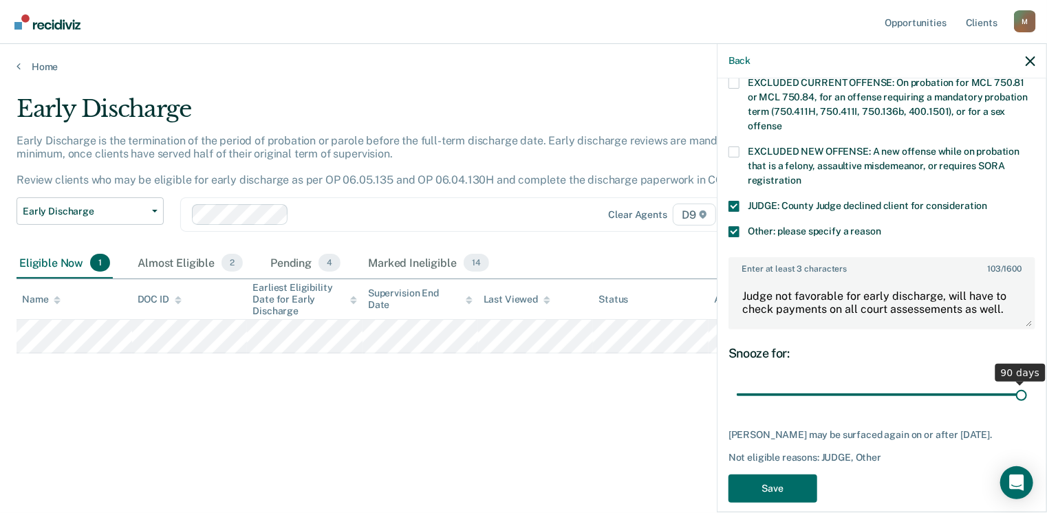
drag, startPoint x: 828, startPoint y: 379, endPoint x: 1051, endPoint y: 413, distance: 225.4
type input "90"
click at [1027, 407] on input "range" at bounding box center [882, 395] width 290 height 24
click at [786, 485] on button "Save" at bounding box center [773, 489] width 89 height 28
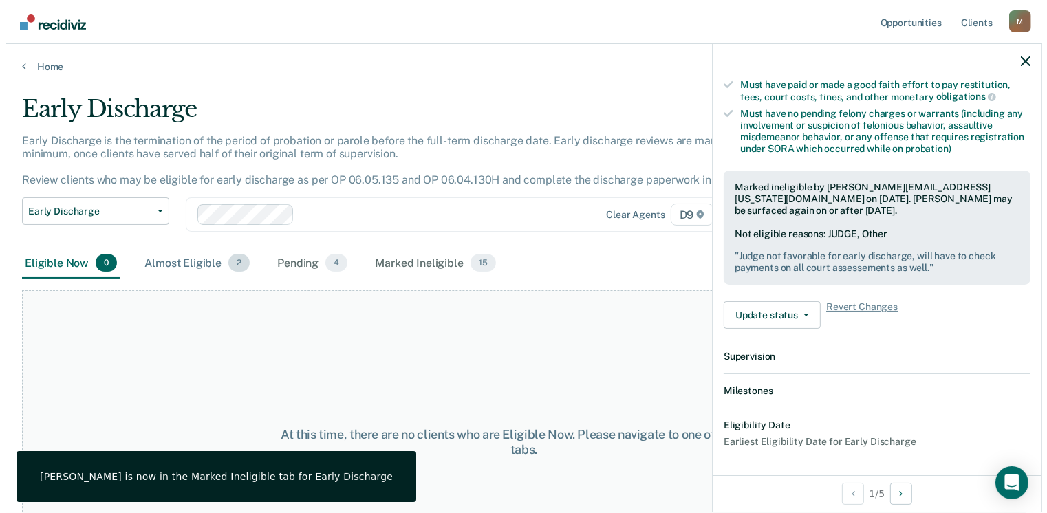
scroll to position [439, 0]
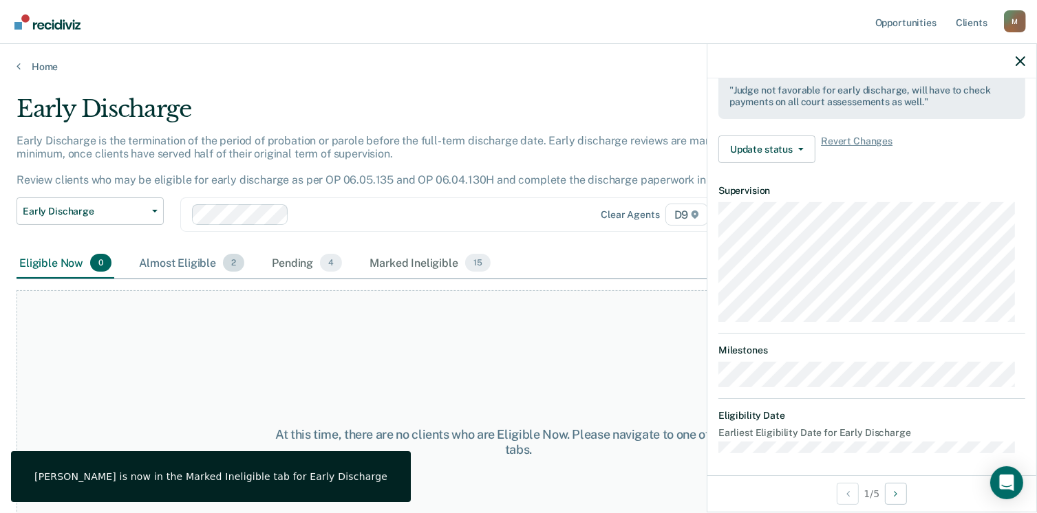
click at [230, 263] on span "2" at bounding box center [233, 263] width 21 height 18
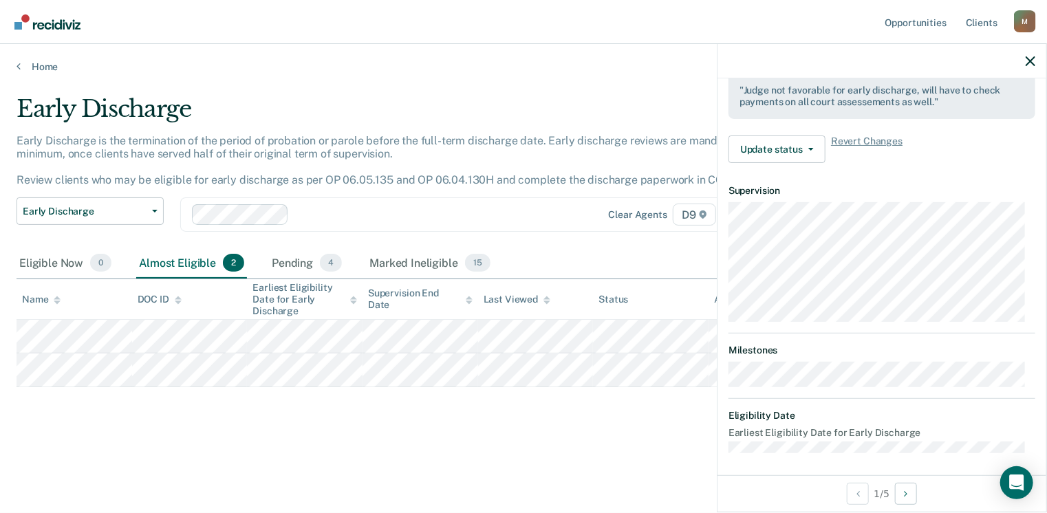
scroll to position [303, 0]
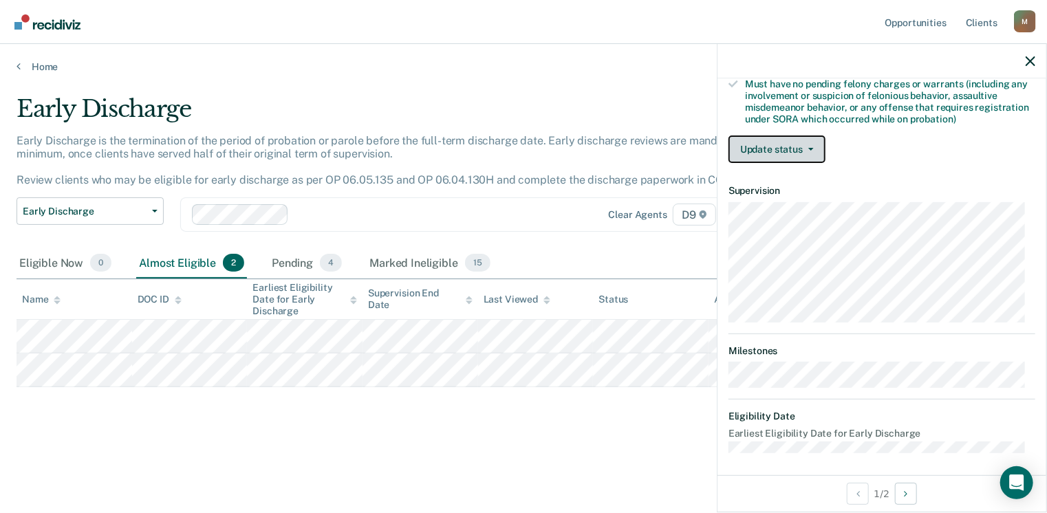
click at [770, 146] on button "Update status" at bounding box center [777, 150] width 97 height 28
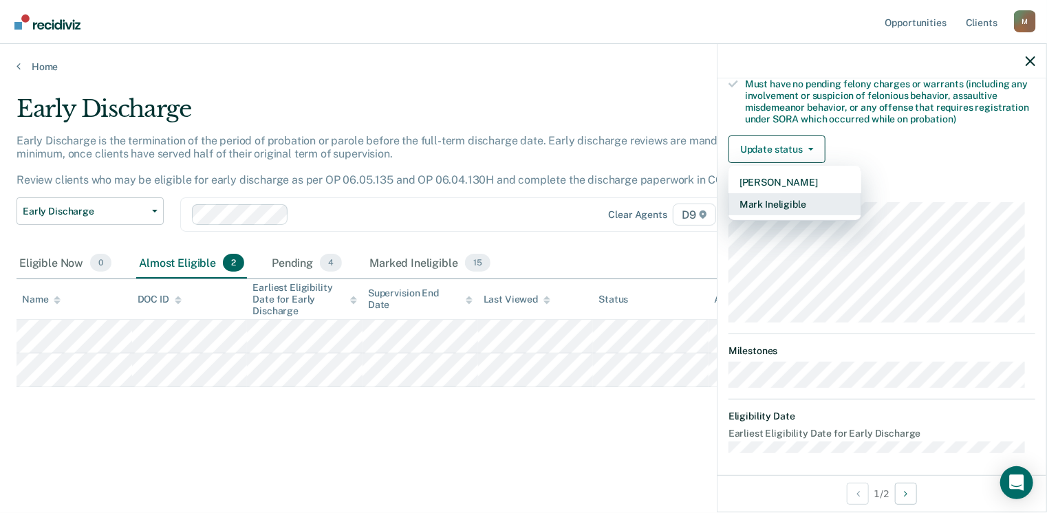
click at [784, 195] on button "Mark Ineligible" at bounding box center [795, 204] width 133 height 22
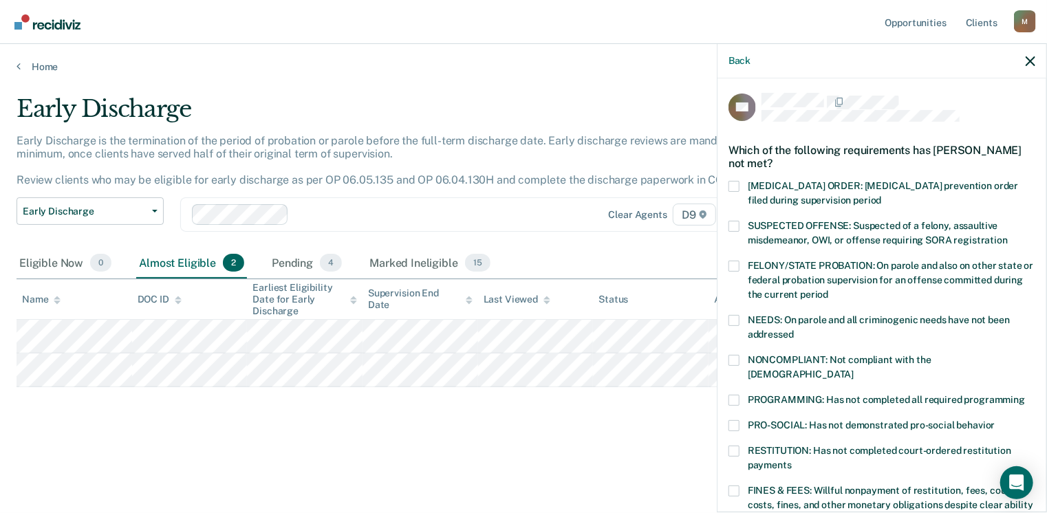
scroll to position [0, 0]
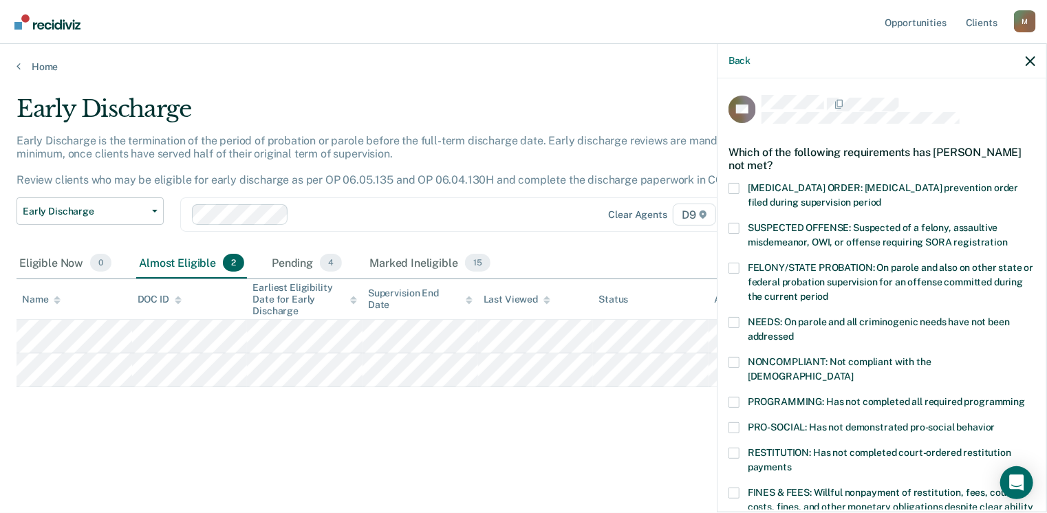
click at [1023, 56] on div "Back" at bounding box center [882, 61] width 329 height 34
click at [1031, 58] on icon "button" at bounding box center [1031, 61] width 10 height 10
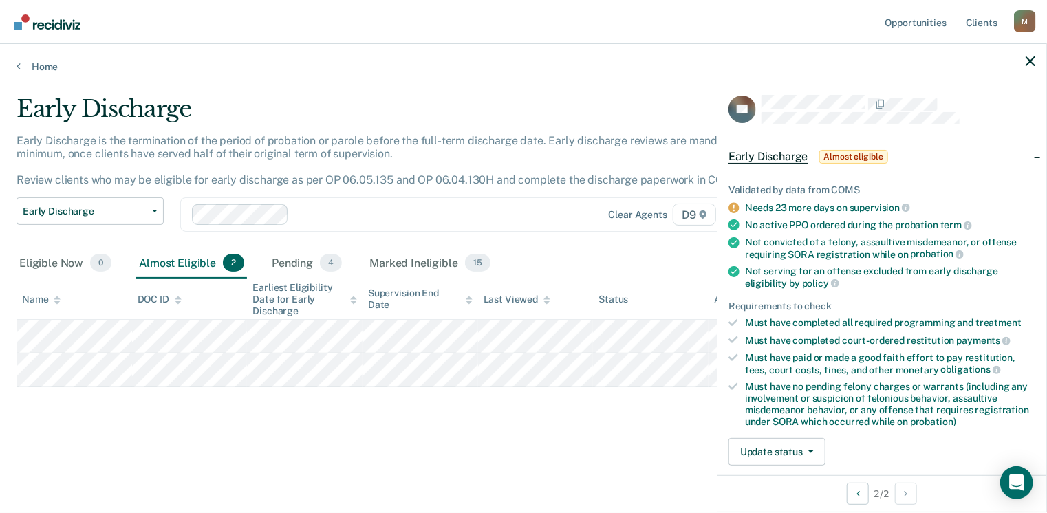
click at [848, 153] on span "Almost eligible" at bounding box center [853, 157] width 69 height 14
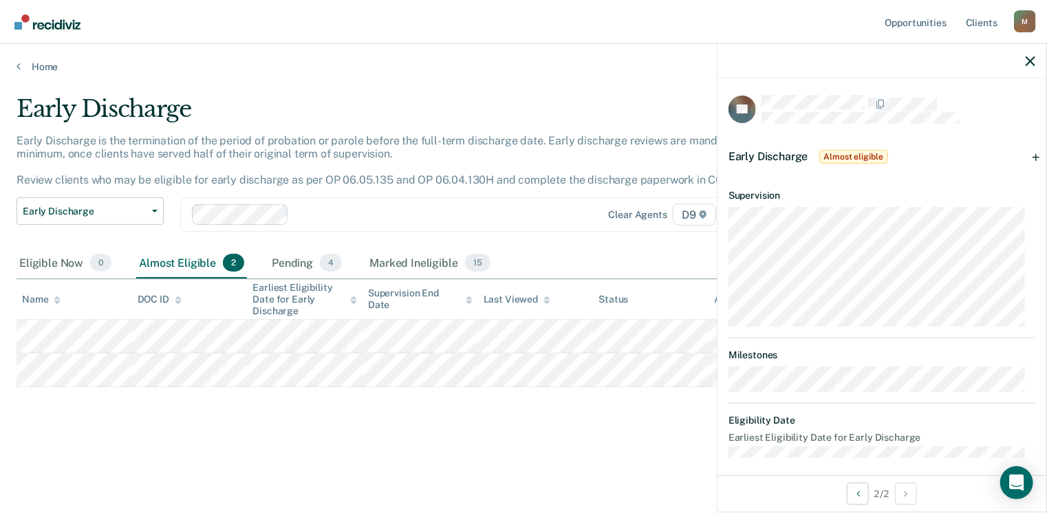
click at [848, 153] on span "Almost eligible" at bounding box center [853, 157] width 69 height 14
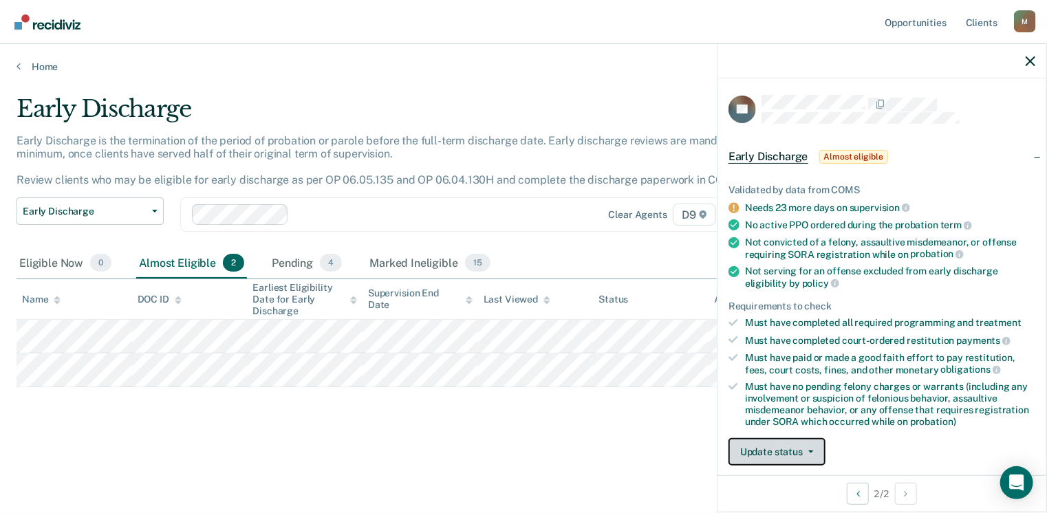
click at [794, 446] on button "Update status" at bounding box center [777, 452] width 97 height 28
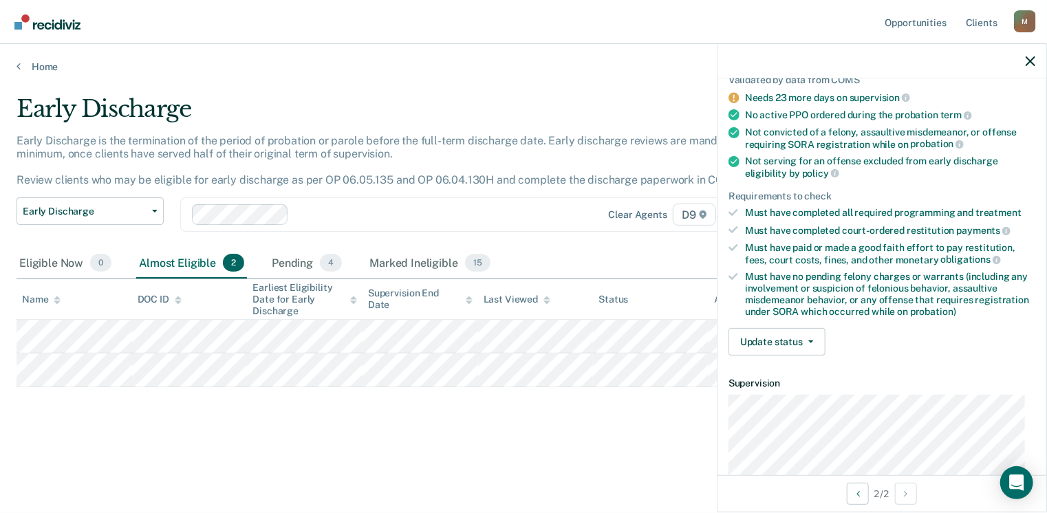
scroll to position [144, 0]
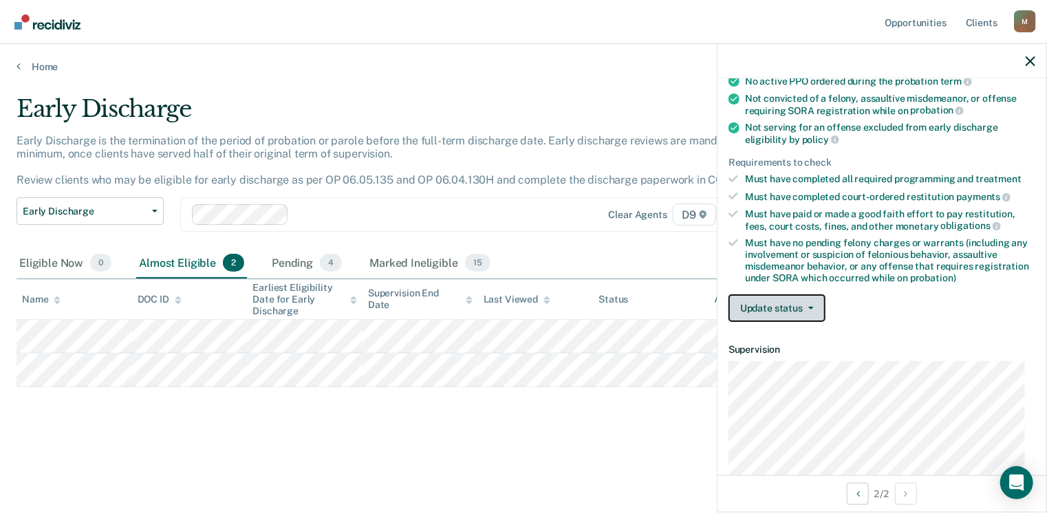
click at [777, 304] on button "Update status" at bounding box center [777, 308] width 97 height 28
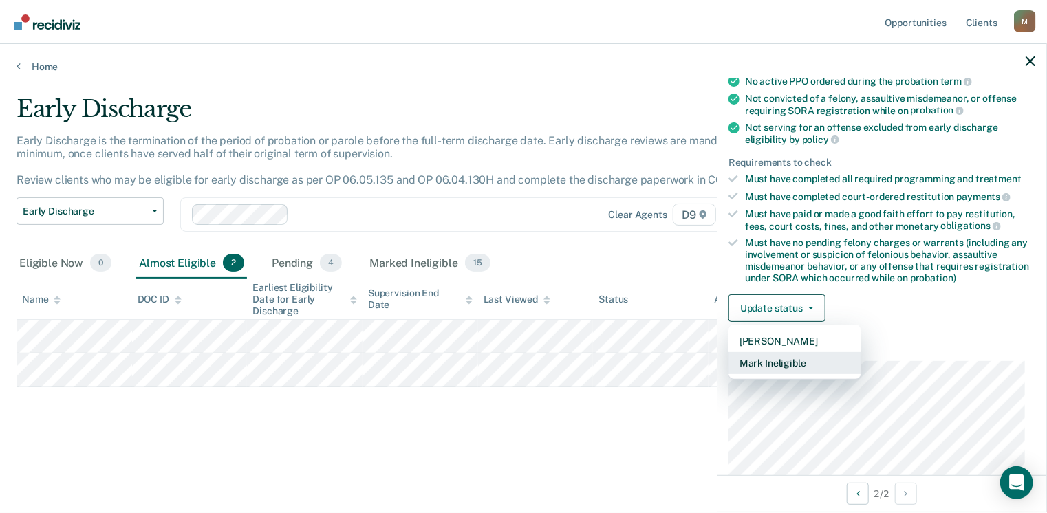
click at [780, 353] on button "Mark Ineligible" at bounding box center [795, 363] width 133 height 22
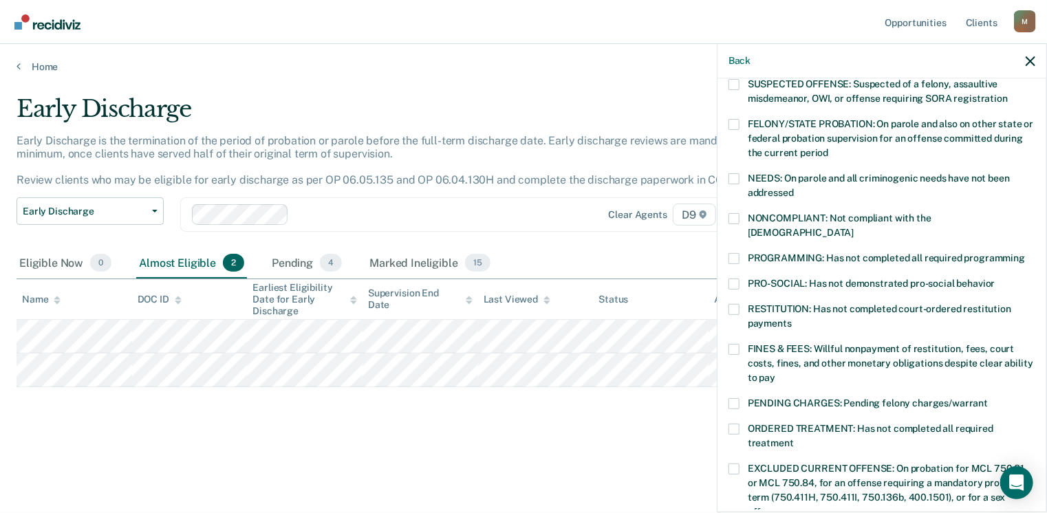
click at [729, 304] on span at bounding box center [734, 309] width 11 height 11
click at [792, 319] on input "RESTITUTION: Has not completed court-ordered restitution payments" at bounding box center [792, 319] width 0 height 0
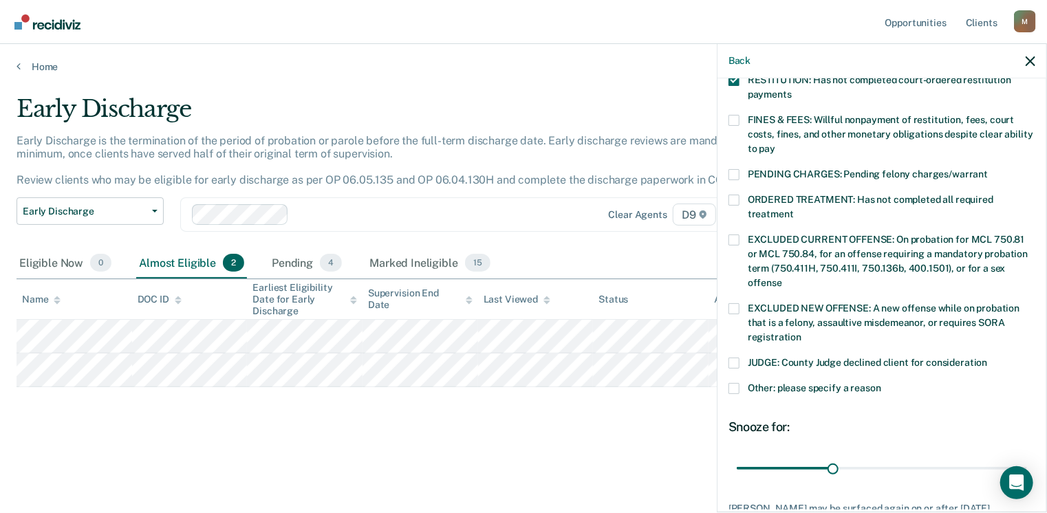
scroll to position [376, 0]
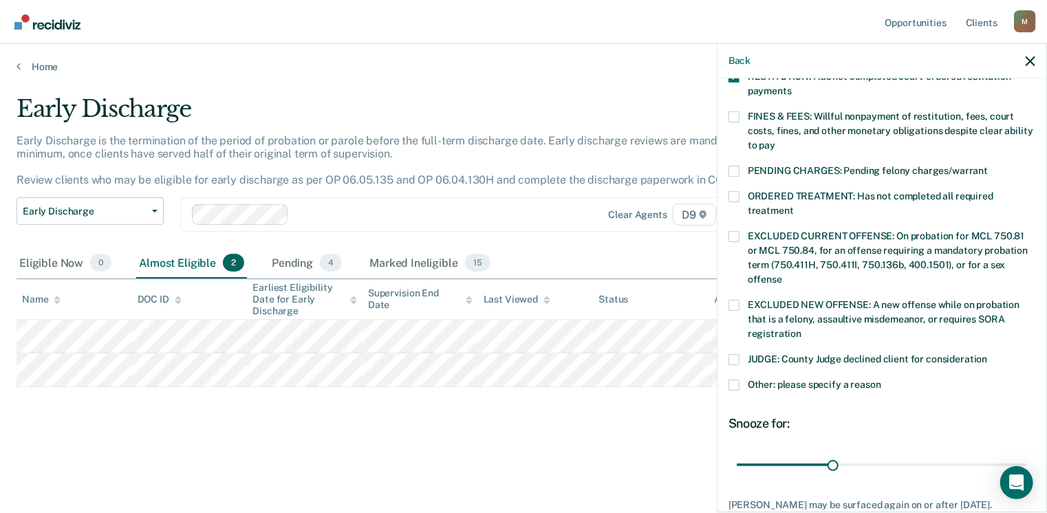
click at [735, 380] on span at bounding box center [734, 385] width 11 height 11
click at [881, 380] on input "Other: please specify a reason" at bounding box center [881, 380] width 0 height 0
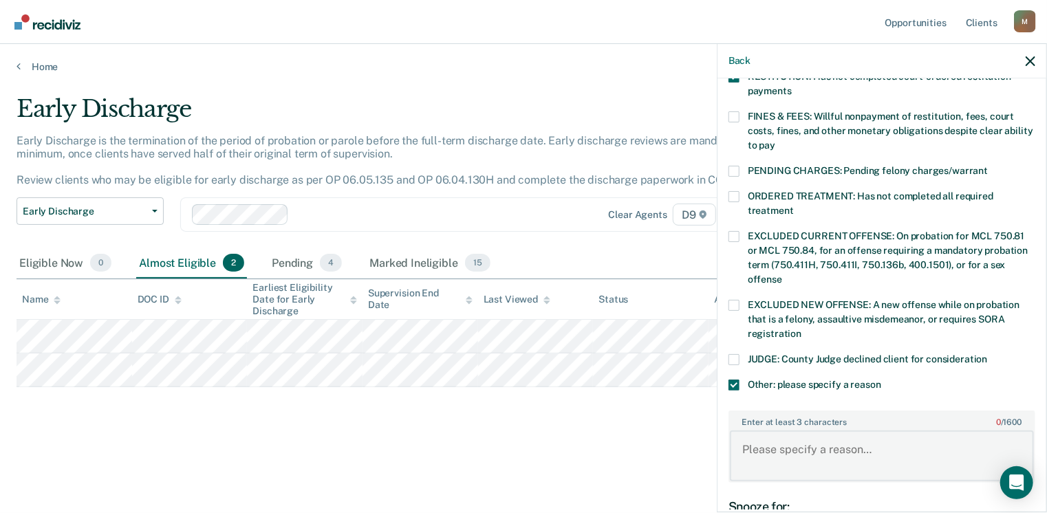
click at [754, 438] on textarea "Enter at least 3 characters 0 / 1600" at bounding box center [882, 456] width 304 height 51
type textarea "Not paid the restitution, she is struggling on probation."
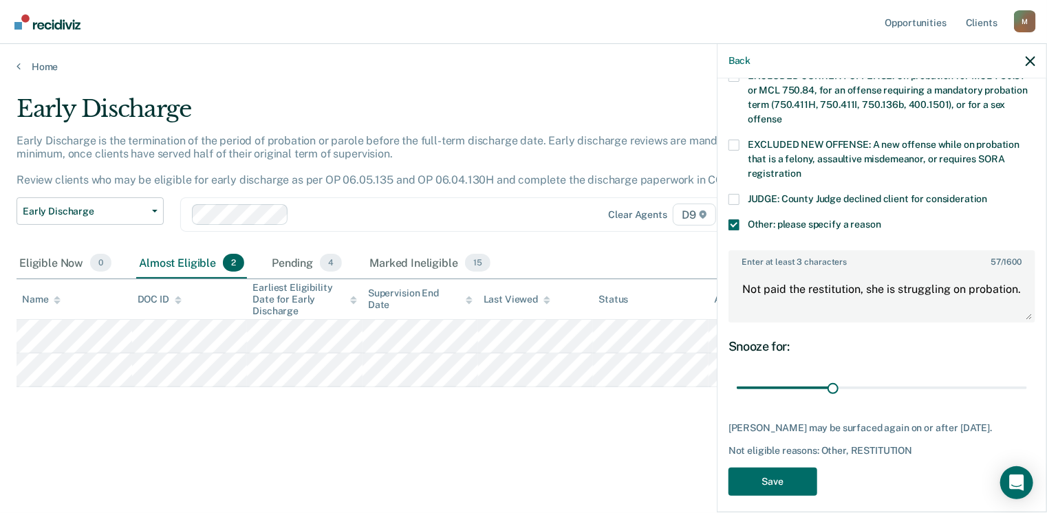
scroll to position [541, 0]
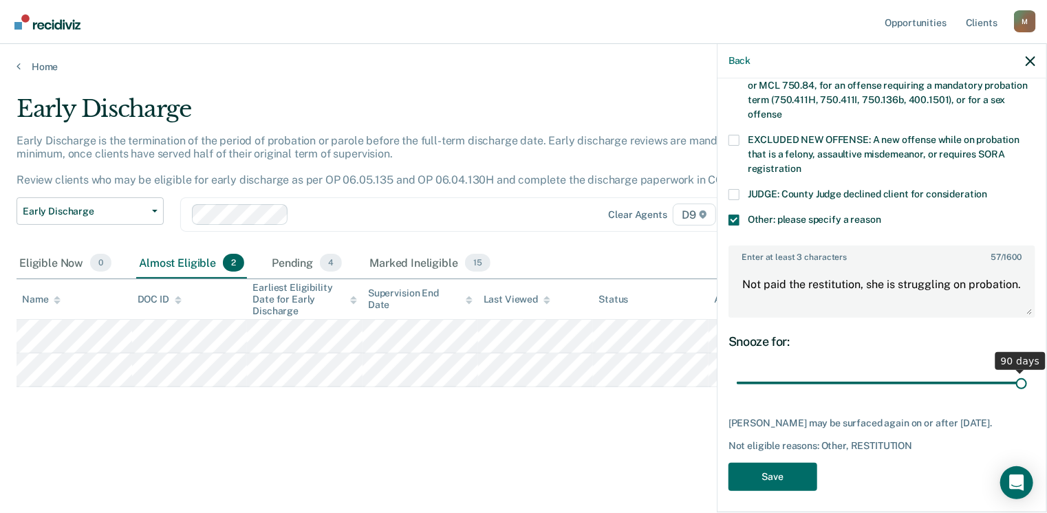
drag, startPoint x: 830, startPoint y: 368, endPoint x: 1051, endPoint y: 373, distance: 221.6
type input "90"
click at [1027, 373] on input "range" at bounding box center [882, 384] width 290 height 24
click at [774, 471] on button "Save" at bounding box center [773, 477] width 89 height 28
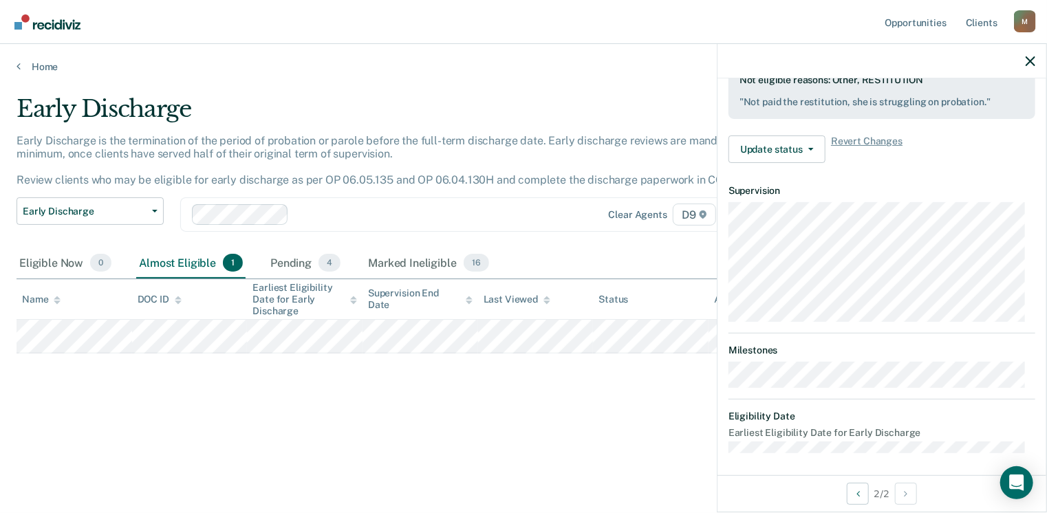
scroll to position [303, 0]
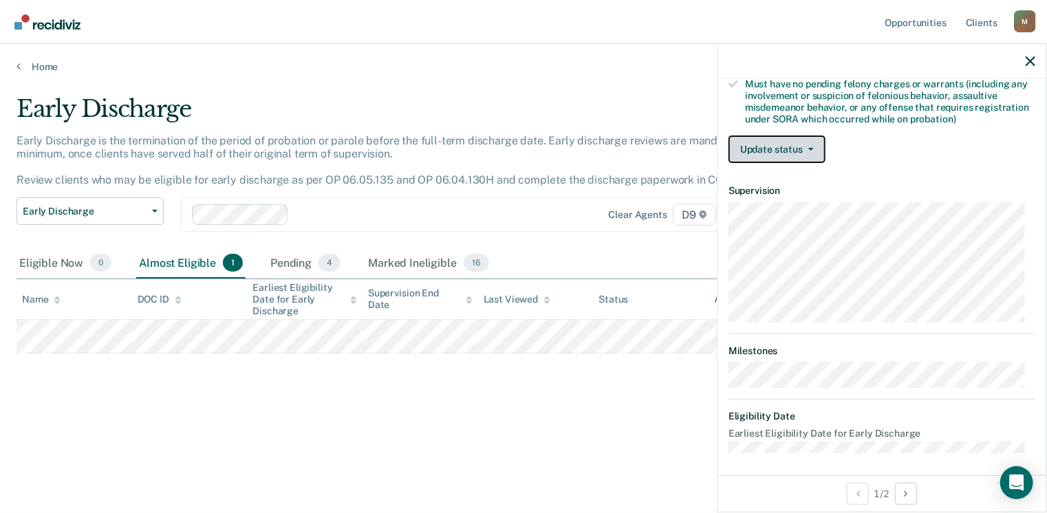
click at [760, 148] on button "Update status" at bounding box center [777, 150] width 97 height 28
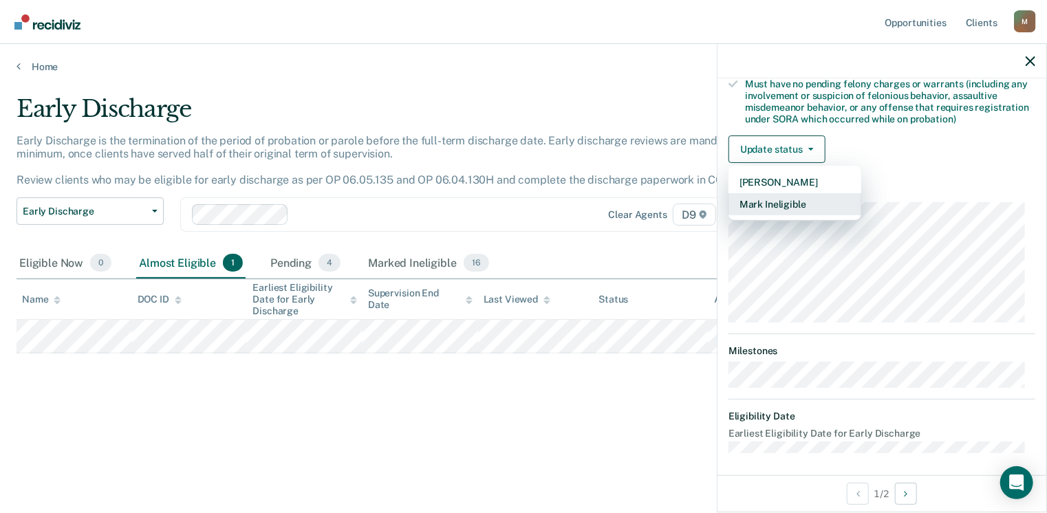
click at [760, 199] on button "Mark Ineligible" at bounding box center [795, 204] width 133 height 22
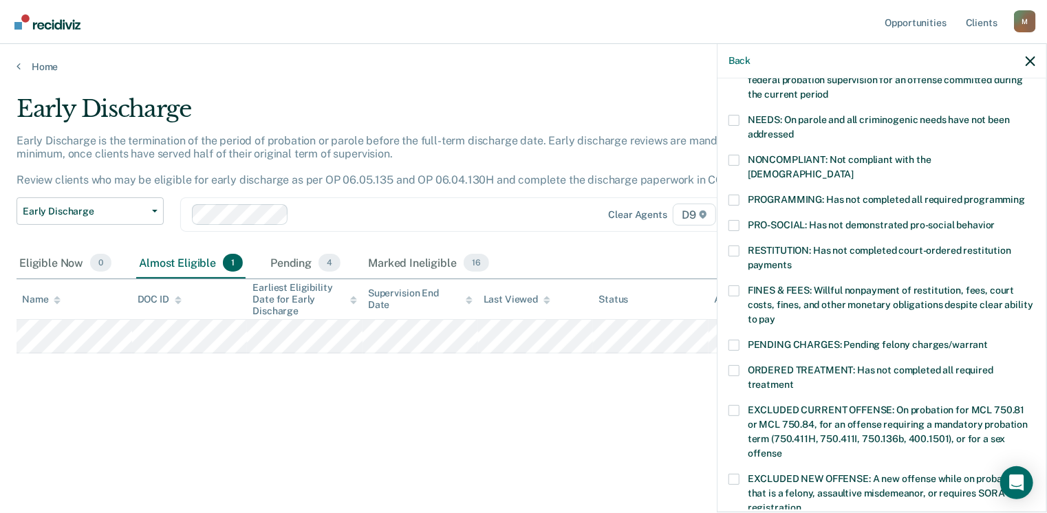
scroll to position [195, 0]
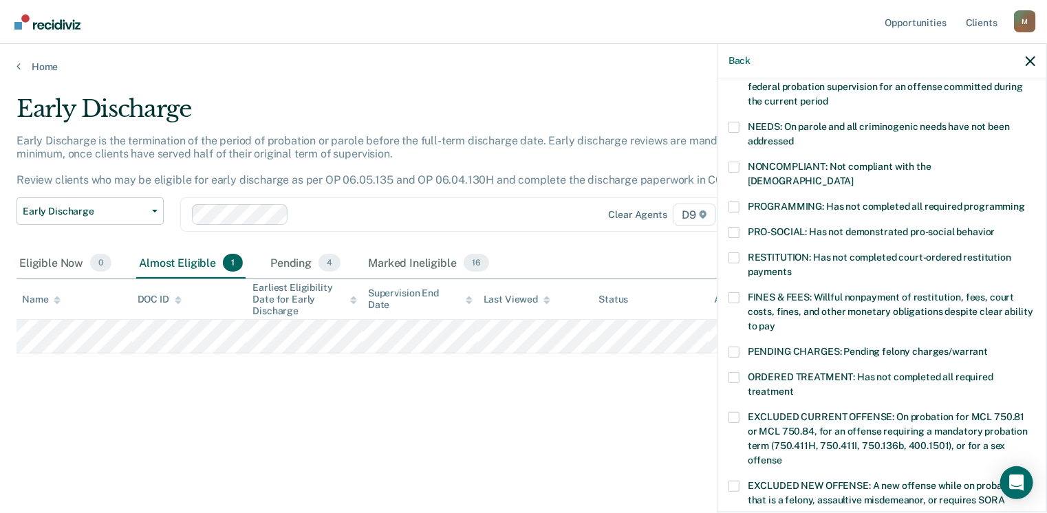
click at [735, 292] on span at bounding box center [734, 297] width 11 height 11
click at [775, 321] on input "FINES & FEES: Willful nonpayment of restitution, fees, court costs, fines, and …" at bounding box center [775, 321] width 0 height 0
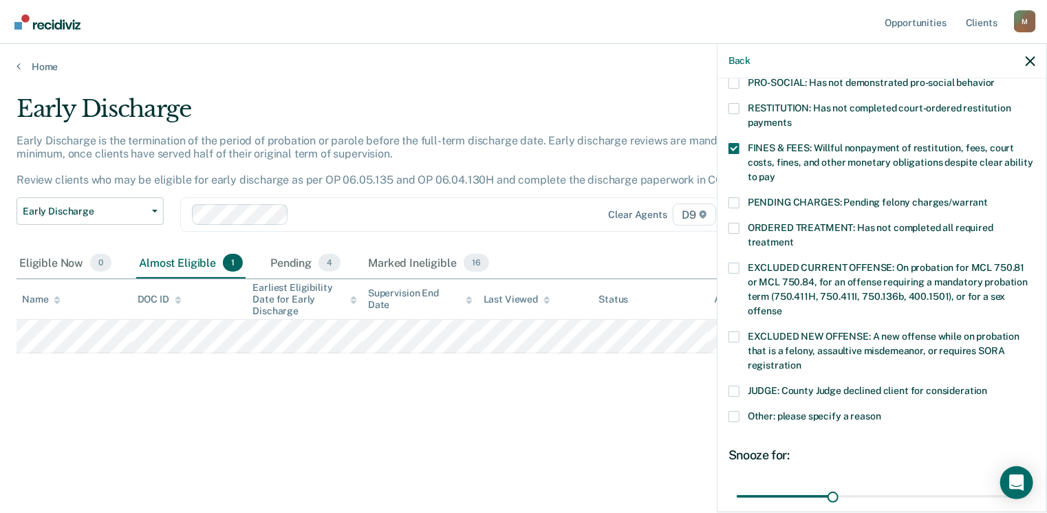
scroll to position [448, 0]
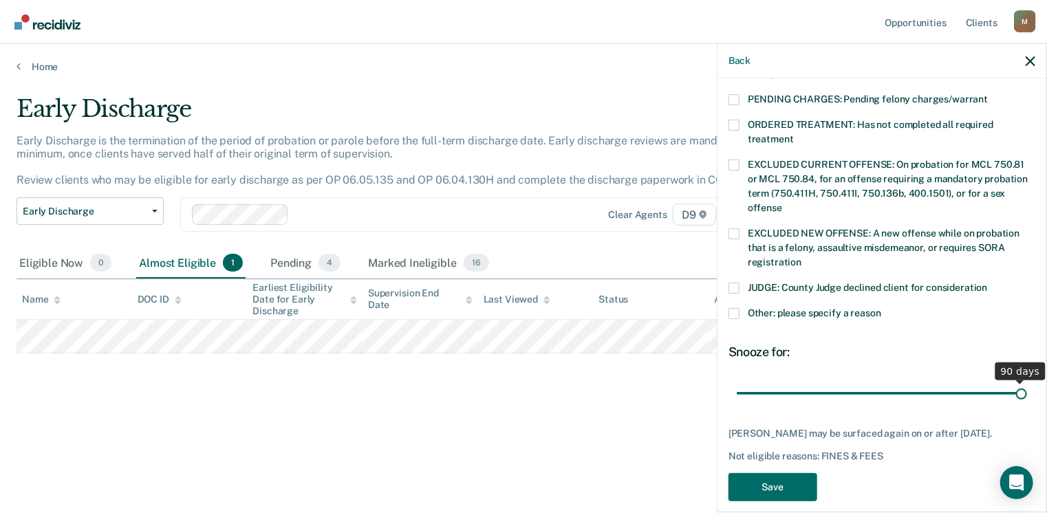
drag, startPoint x: 830, startPoint y: 375, endPoint x: 1051, endPoint y: 376, distance: 220.9
type input "90"
click at [1027, 382] on input "range" at bounding box center [882, 394] width 290 height 24
click at [729, 291] on div "JUDGE: County Judge declined client for consideration" at bounding box center [882, 295] width 307 height 25
click at [740, 308] on label "Other: please specify a reason" at bounding box center [882, 315] width 307 height 14
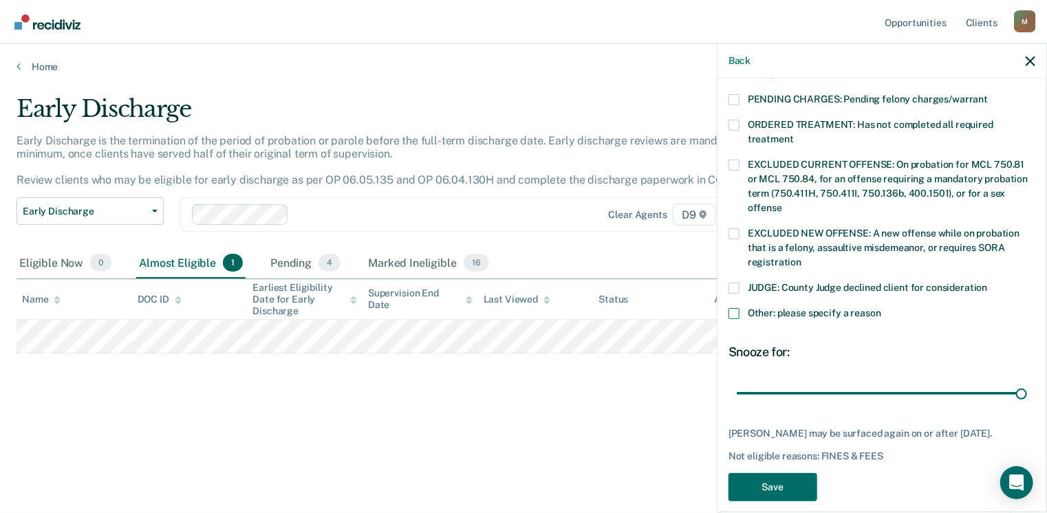
click at [881, 308] on input "Other: please specify a reason" at bounding box center [881, 308] width 0 height 0
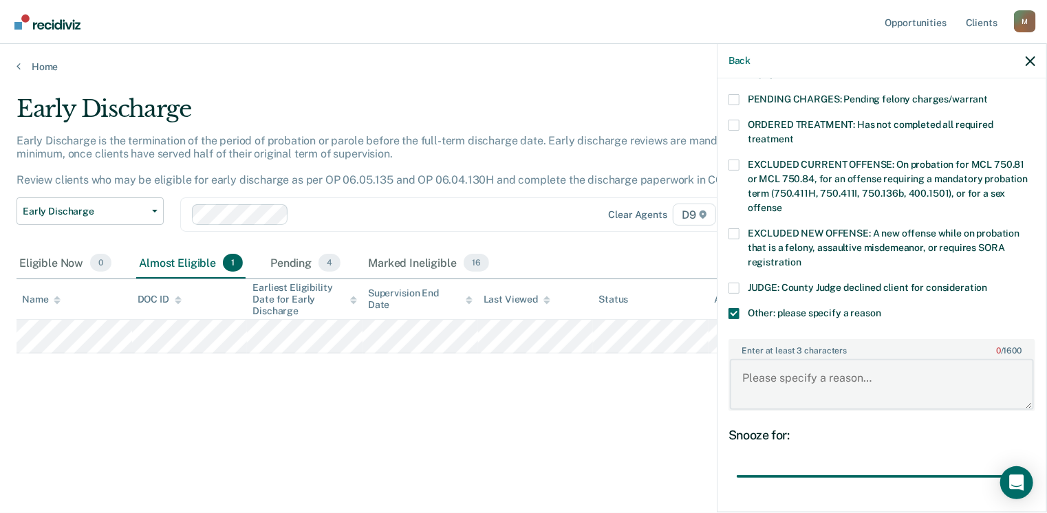
click at [752, 362] on textarea "Enter at least 3 characters 0 / 1600" at bounding box center [882, 384] width 304 height 51
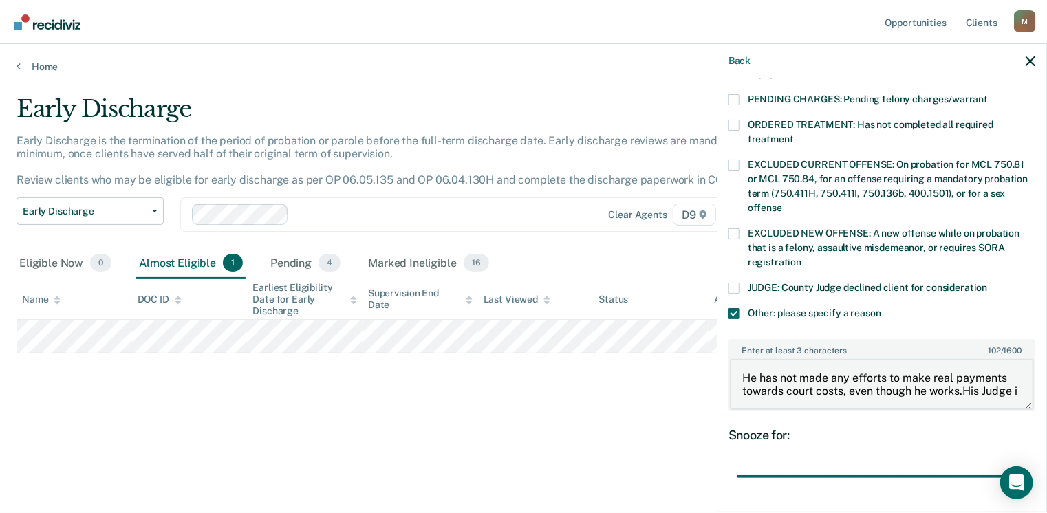
scroll to position [3, 0]
type textarea "He has not made any efforts to make real payments towards court costs, even tho…"
drag, startPoint x: 734, startPoint y: 273, endPoint x: 756, endPoint y: 294, distance: 30.2
click at [734, 283] on span at bounding box center [734, 288] width 11 height 11
click at [988, 283] on input "JUDGE: County Judge declined client for consideration" at bounding box center [988, 283] width 0 height 0
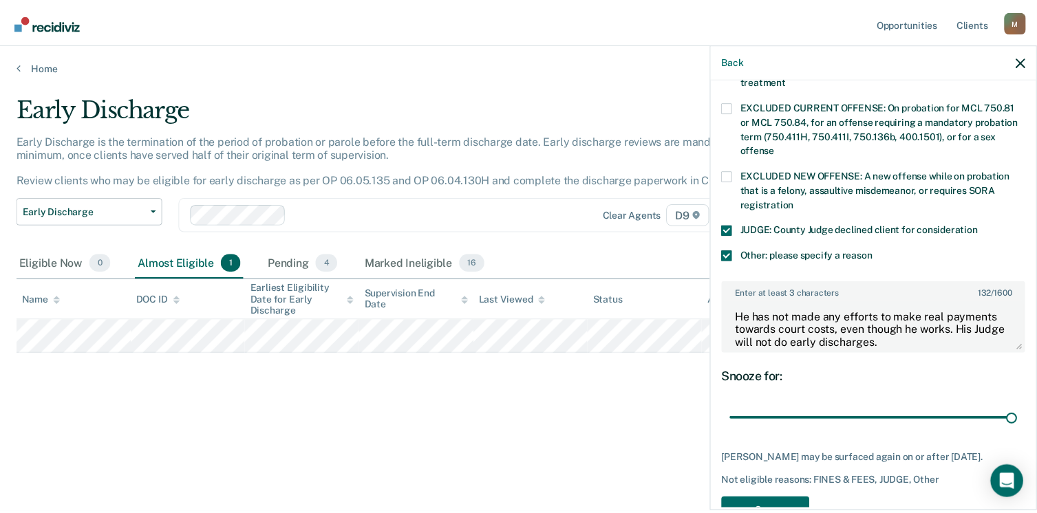
scroll to position [530, 0]
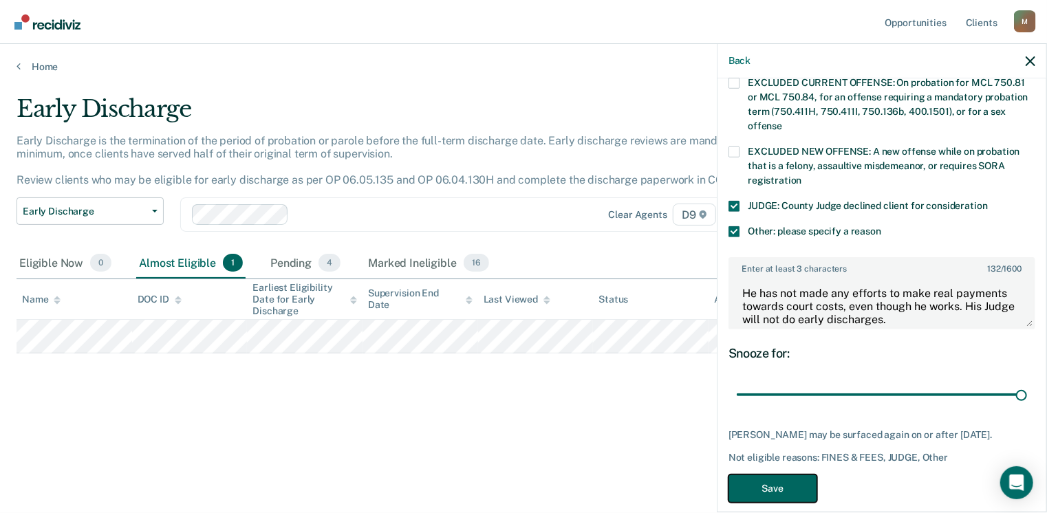
click at [756, 475] on button "Save" at bounding box center [773, 489] width 89 height 28
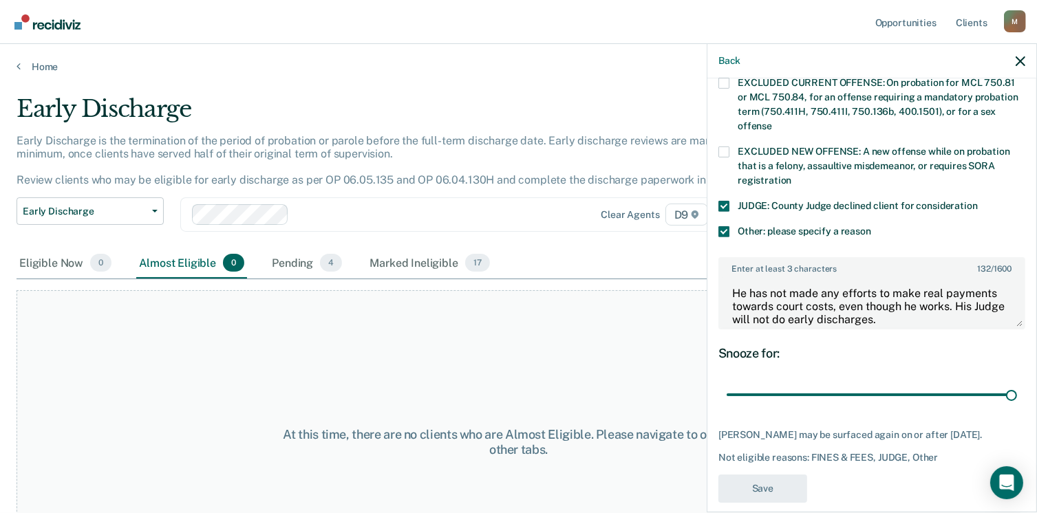
scroll to position [451, 0]
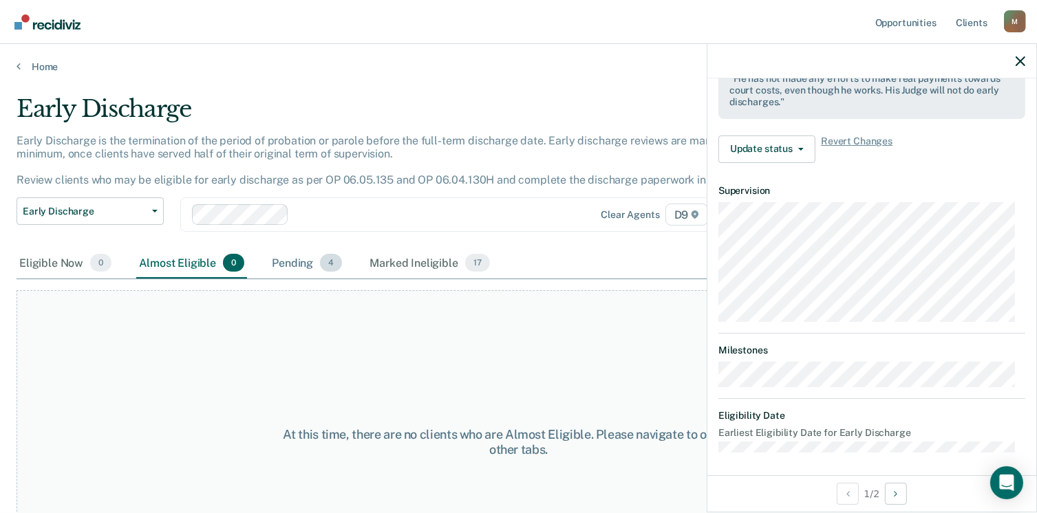
click at [328, 268] on span "4" at bounding box center [331, 263] width 22 height 18
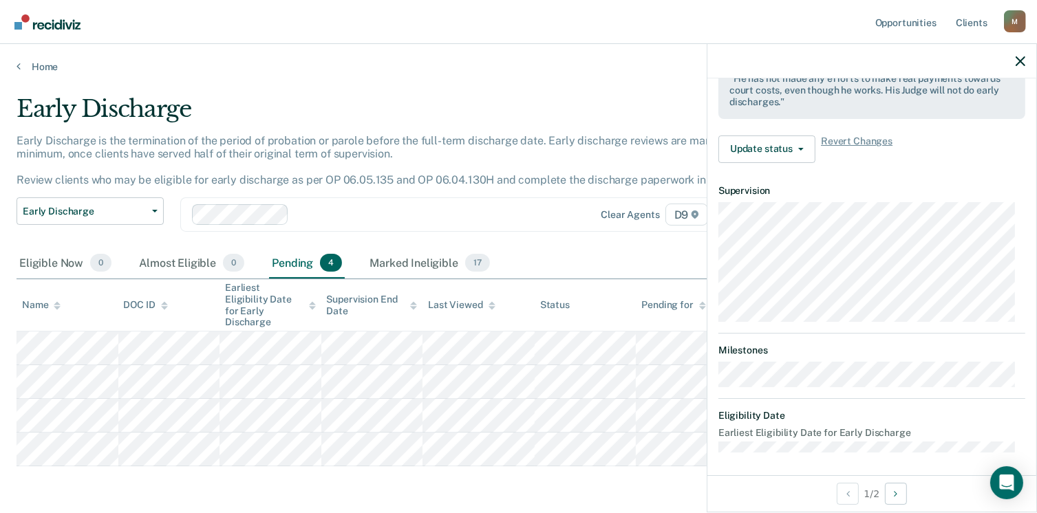
scroll to position [356, 0]
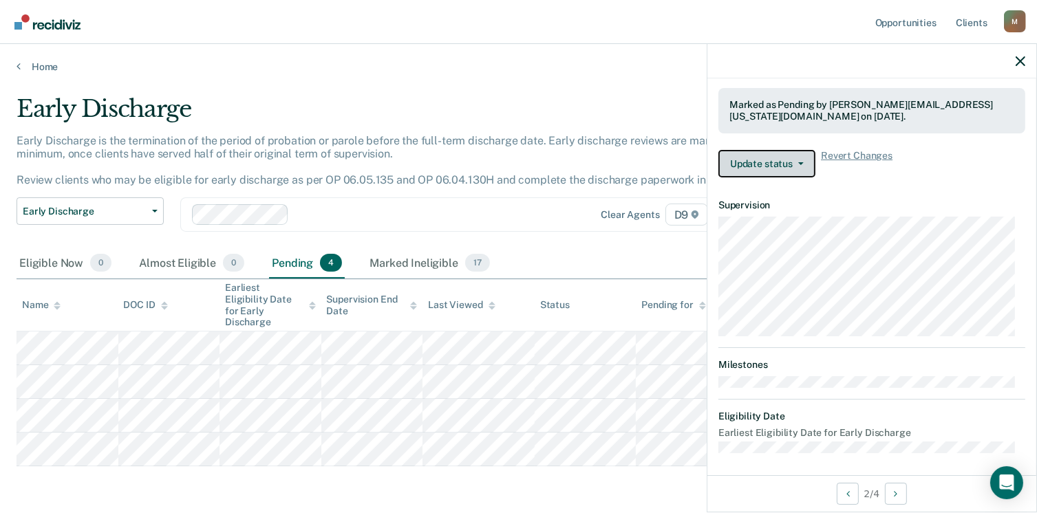
click at [775, 150] on button "Update status" at bounding box center [766, 164] width 97 height 28
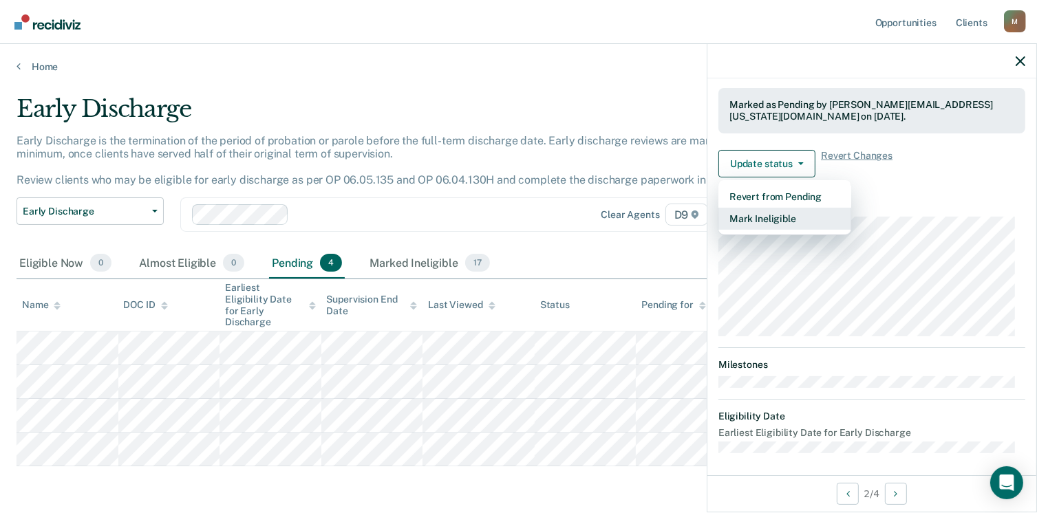
click at [776, 213] on button "Mark Ineligible" at bounding box center [784, 219] width 133 height 22
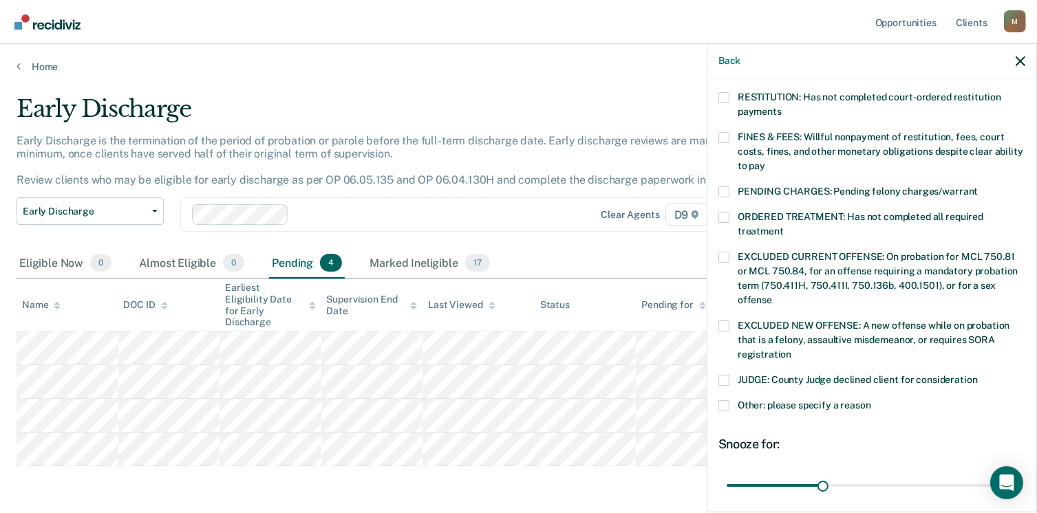
click at [724, 132] on span at bounding box center [723, 137] width 11 height 11
click at [765, 161] on input "FINES & FEES: Willful nonpayment of restitution, fees, court costs, fines, and …" at bounding box center [765, 161] width 0 height 0
click at [726, 400] on span at bounding box center [723, 405] width 11 height 11
click at [871, 400] on input "Other: please specify a reason" at bounding box center [871, 400] width 0 height 0
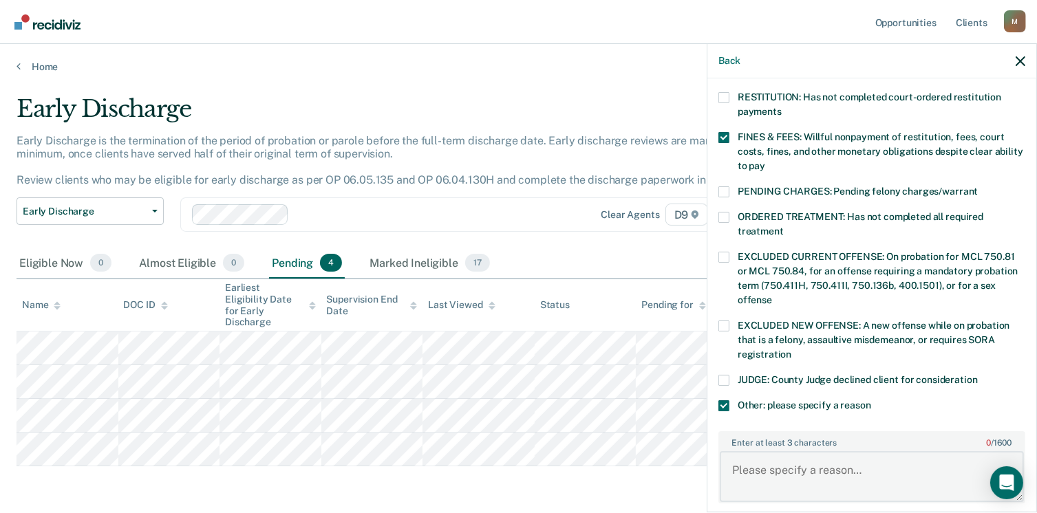
click at [752, 457] on textarea "Enter at least 3 characters 0 / 1600" at bounding box center [872, 476] width 304 height 51
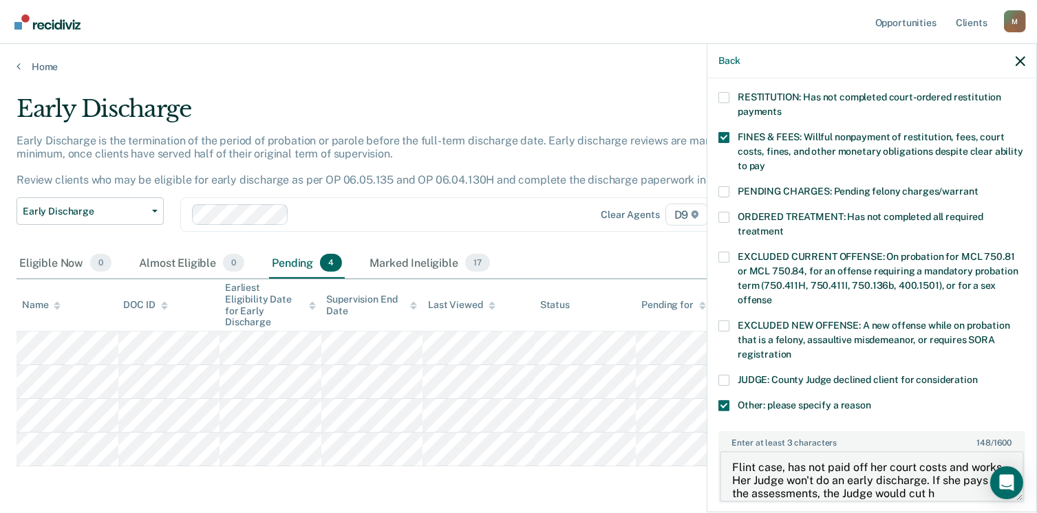
scroll to position [16, 0]
type textarea "Flint case, has not paid off her court costs and works. Her Judge won't do an e…"
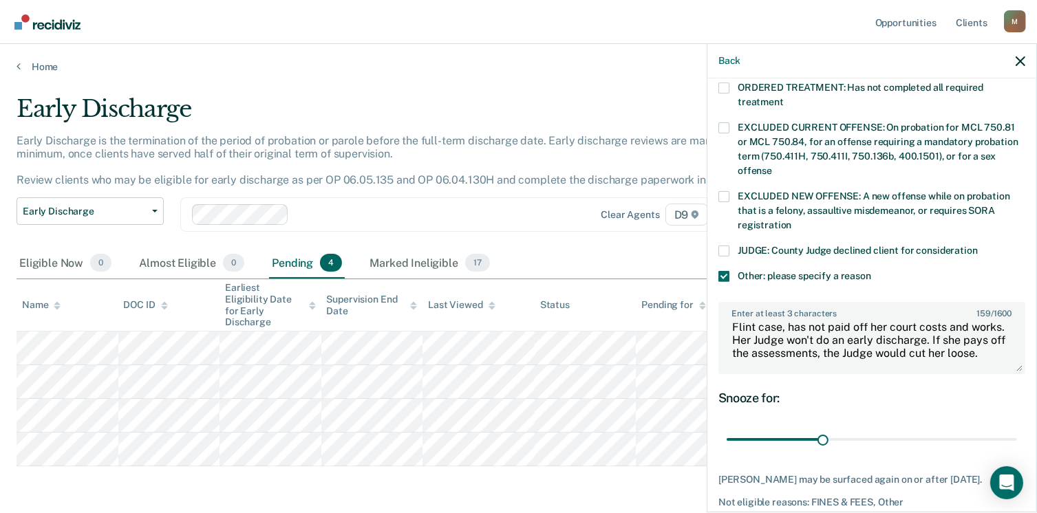
scroll to position [530, 0]
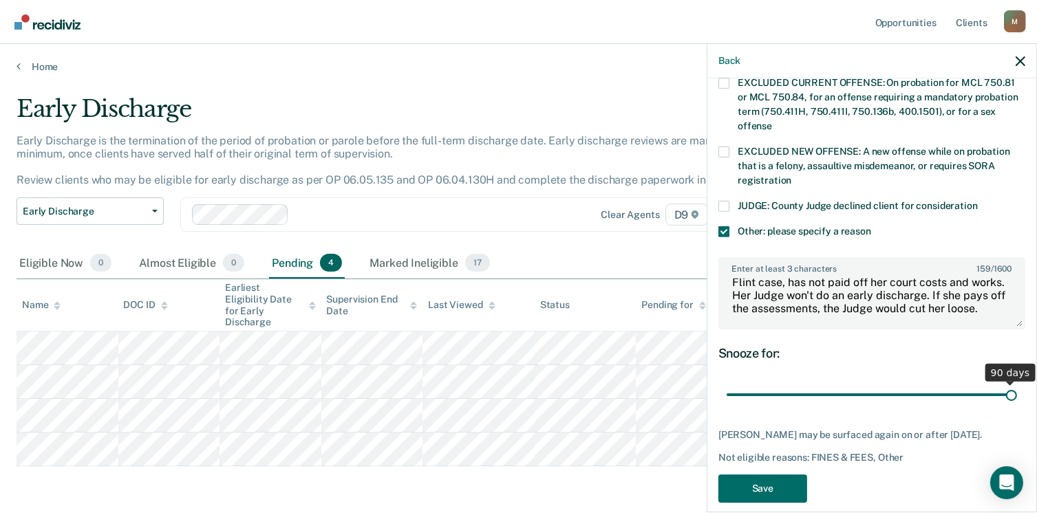
drag, startPoint x: 815, startPoint y: 375, endPoint x: 1051, endPoint y: 368, distance: 236.8
type input "90"
click at [1017, 383] on input "range" at bounding box center [872, 395] width 290 height 24
click at [773, 485] on button "Save" at bounding box center [762, 489] width 89 height 28
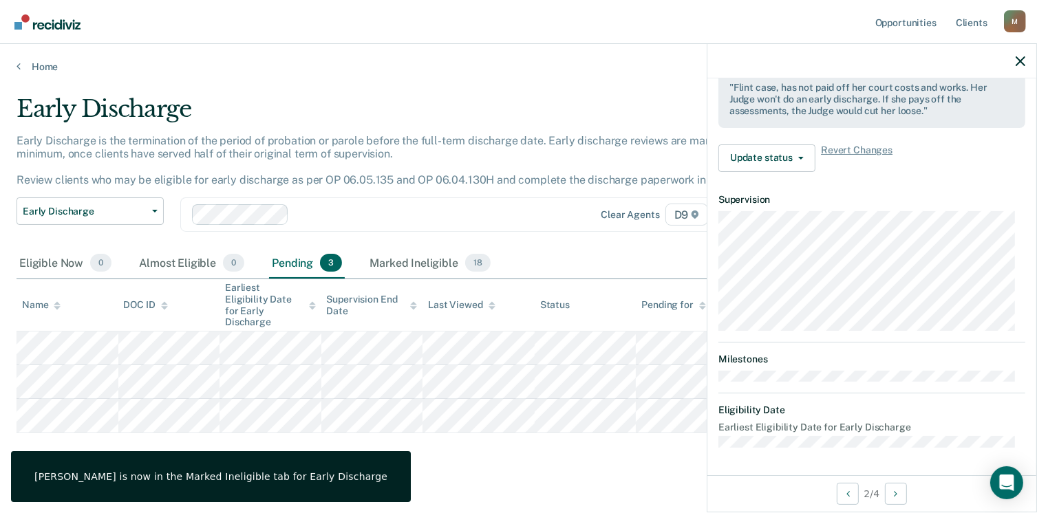
scroll to position [436, 0]
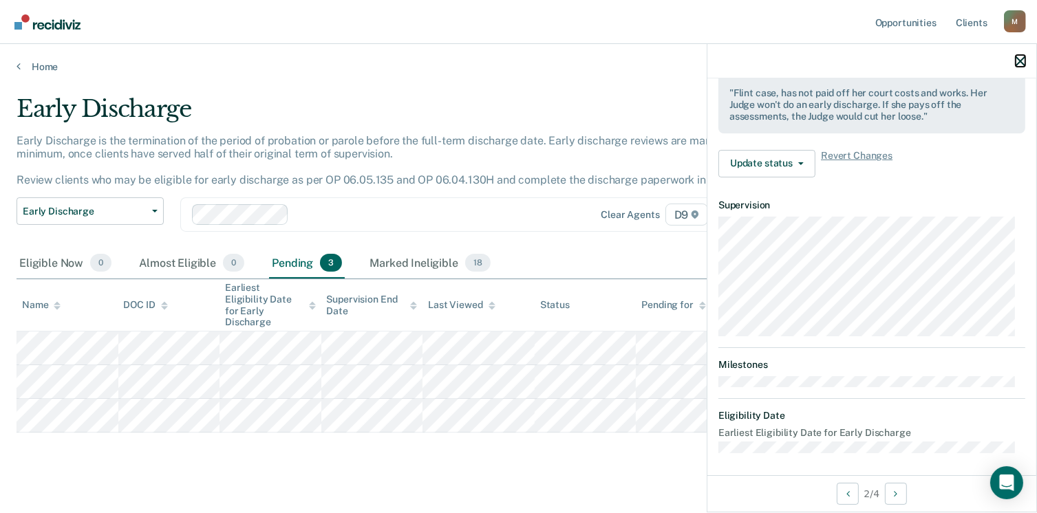
click at [1017, 60] on icon "button" at bounding box center [1020, 61] width 10 height 10
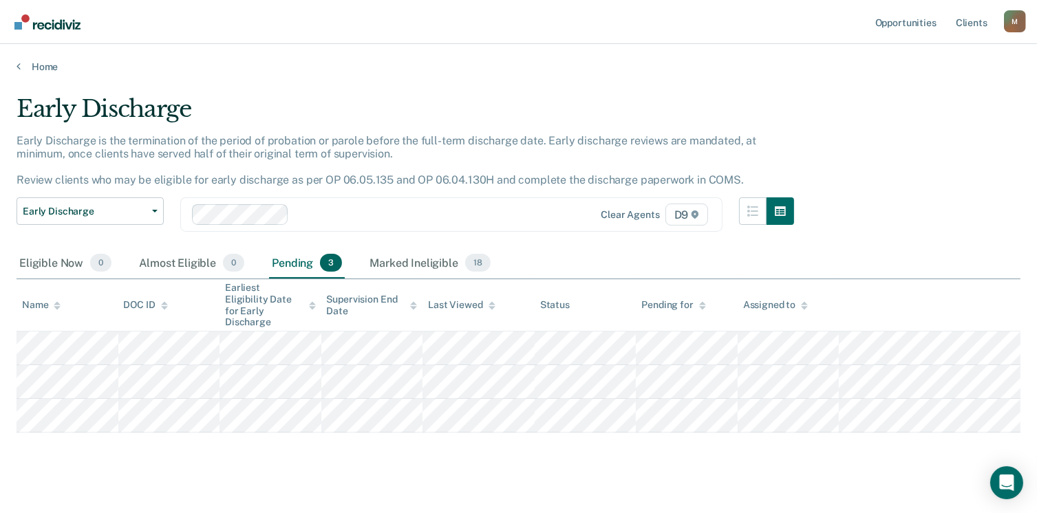
click at [883, 140] on div "Early Discharge Early Discharge is the termination of the period of probation o…" at bounding box center [519, 262] width 1004 height 334
click at [278, 62] on link "Home" at bounding box center [519, 67] width 1004 height 12
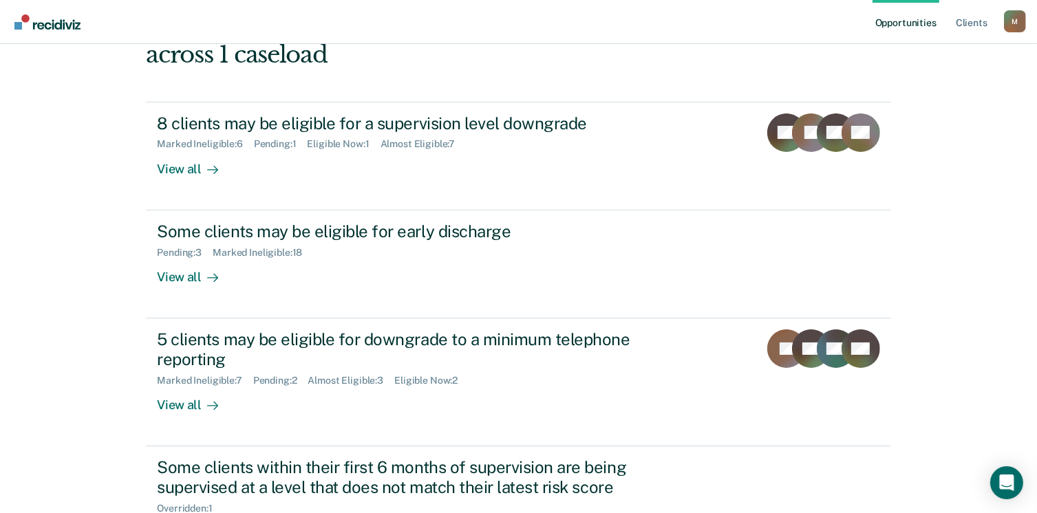
scroll to position [105, 0]
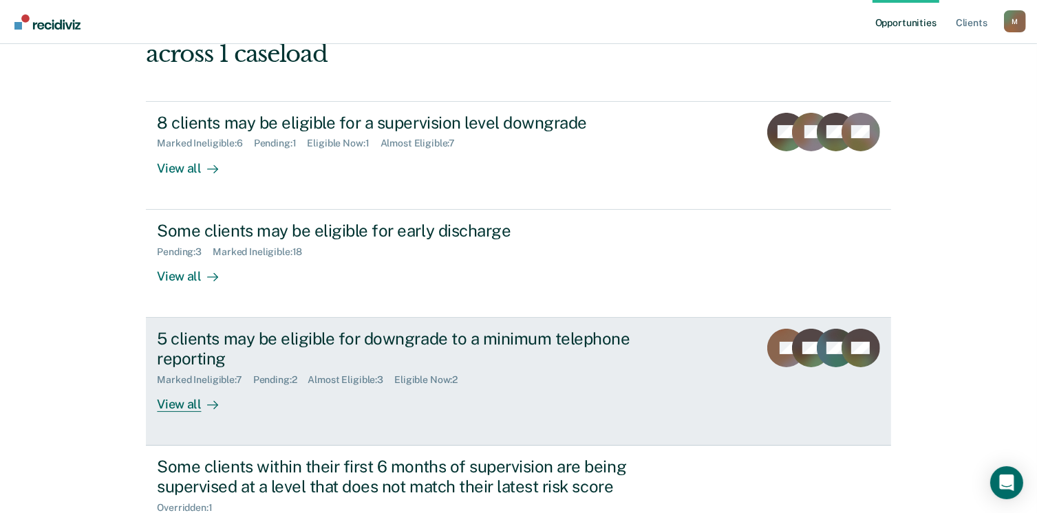
click at [184, 402] on div "View all" at bounding box center [195, 398] width 77 height 27
